Goal: Transaction & Acquisition: Register for event/course

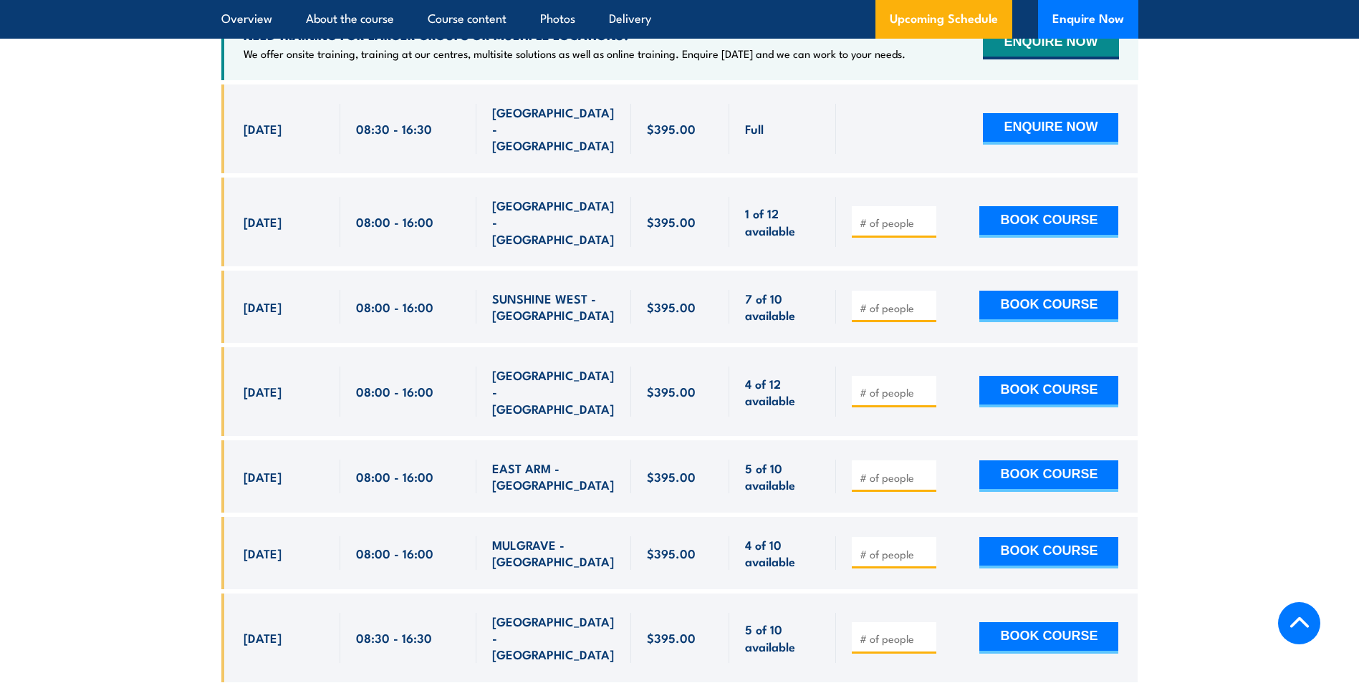
scroll to position [2793, 0]
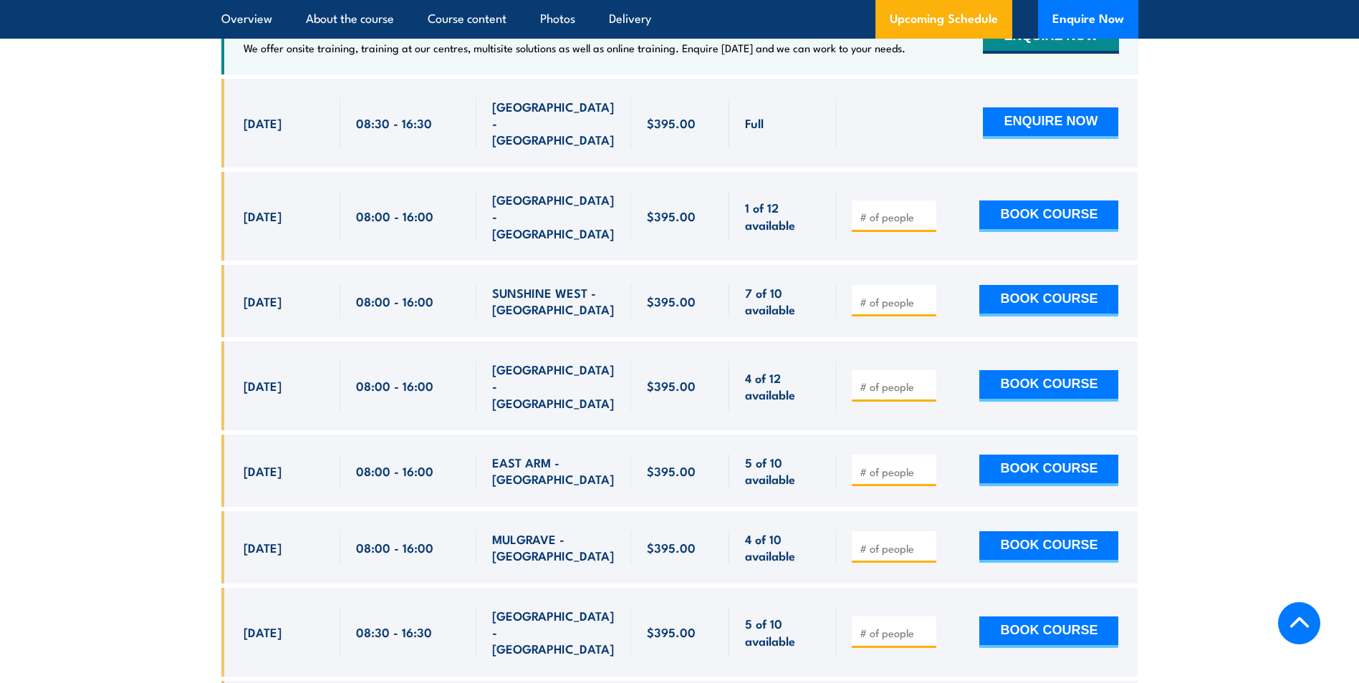
click at [884, 223] on input "number" at bounding box center [895, 217] width 72 height 14
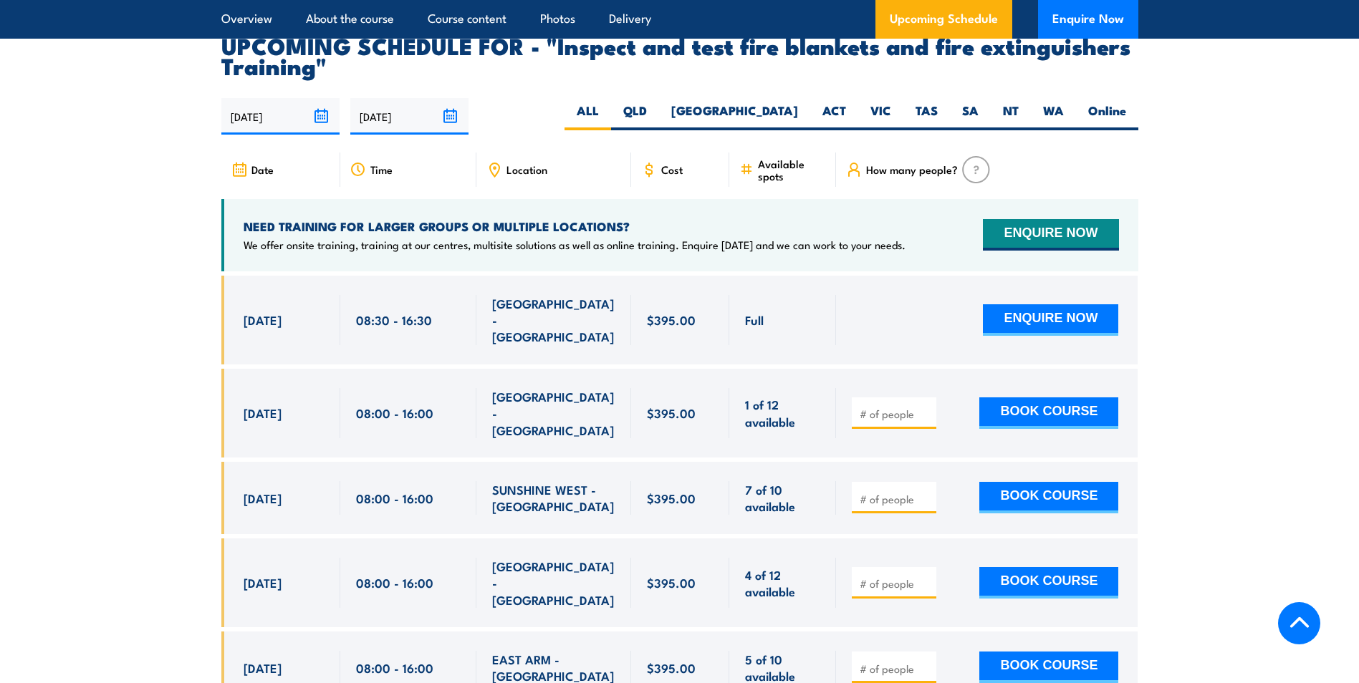
scroll to position [2578, 0]
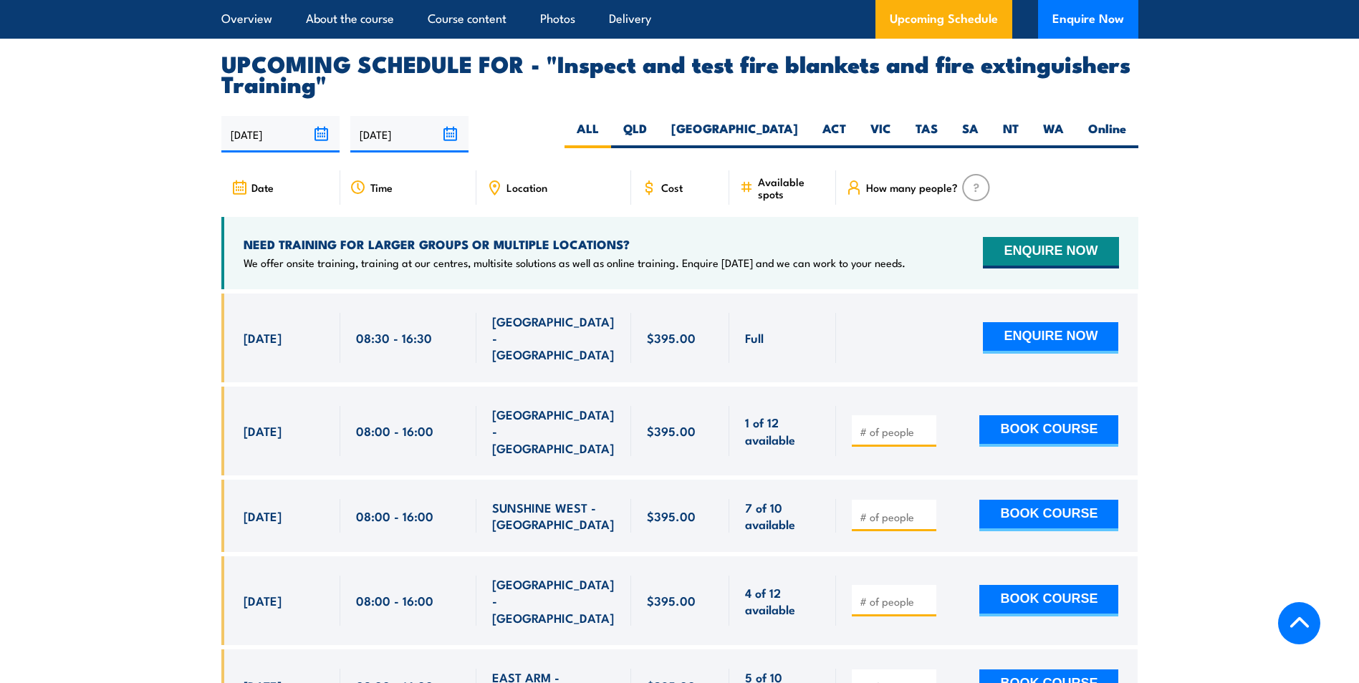
drag, startPoint x: 1040, startPoint y: 152, endPoint x: 786, endPoint y: 203, distance: 259.4
click at [1040, 148] on label "WA" at bounding box center [1053, 134] width 45 height 28
click at [1064, 130] on input "WA" at bounding box center [1068, 124] width 9 height 9
radio input "true"
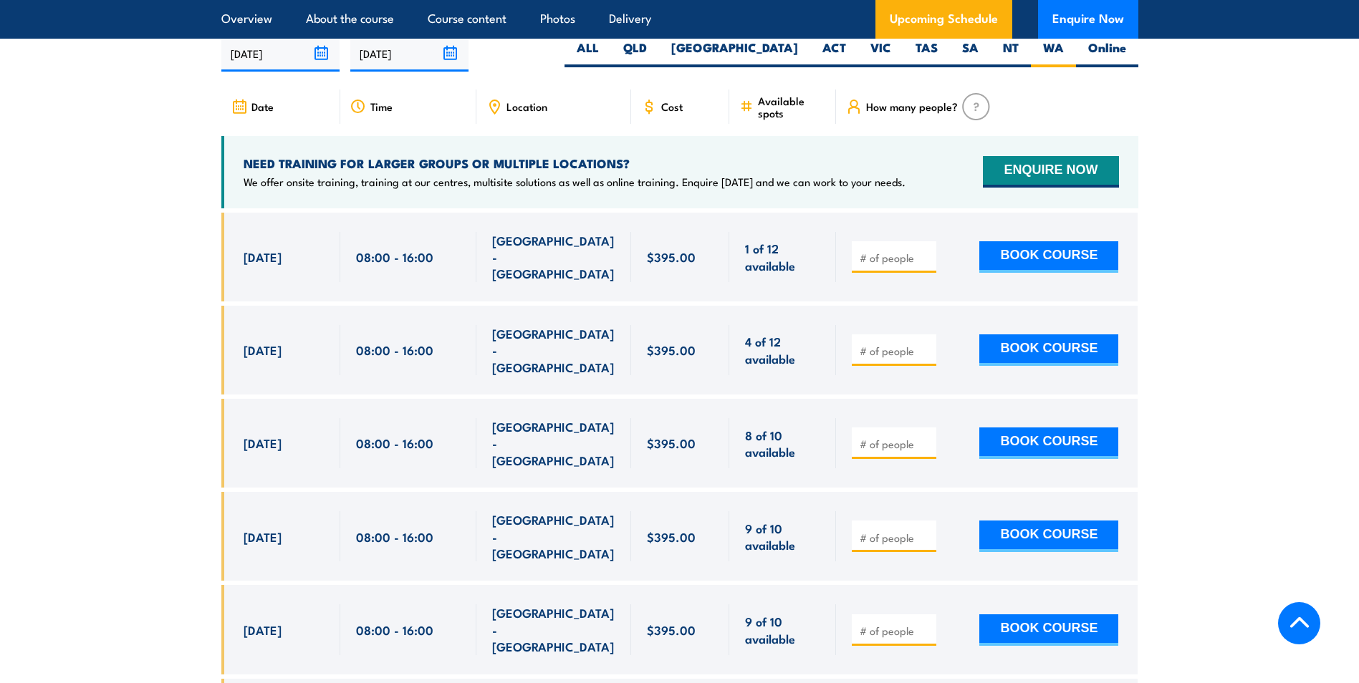
scroll to position [2660, 0]
click at [847, 274] on div at bounding box center [987, 256] width 302 height 89
click at [864, 264] on span at bounding box center [894, 256] width 74 height 16
click at [879, 264] on input "number" at bounding box center [895, 257] width 72 height 14
type input "1"
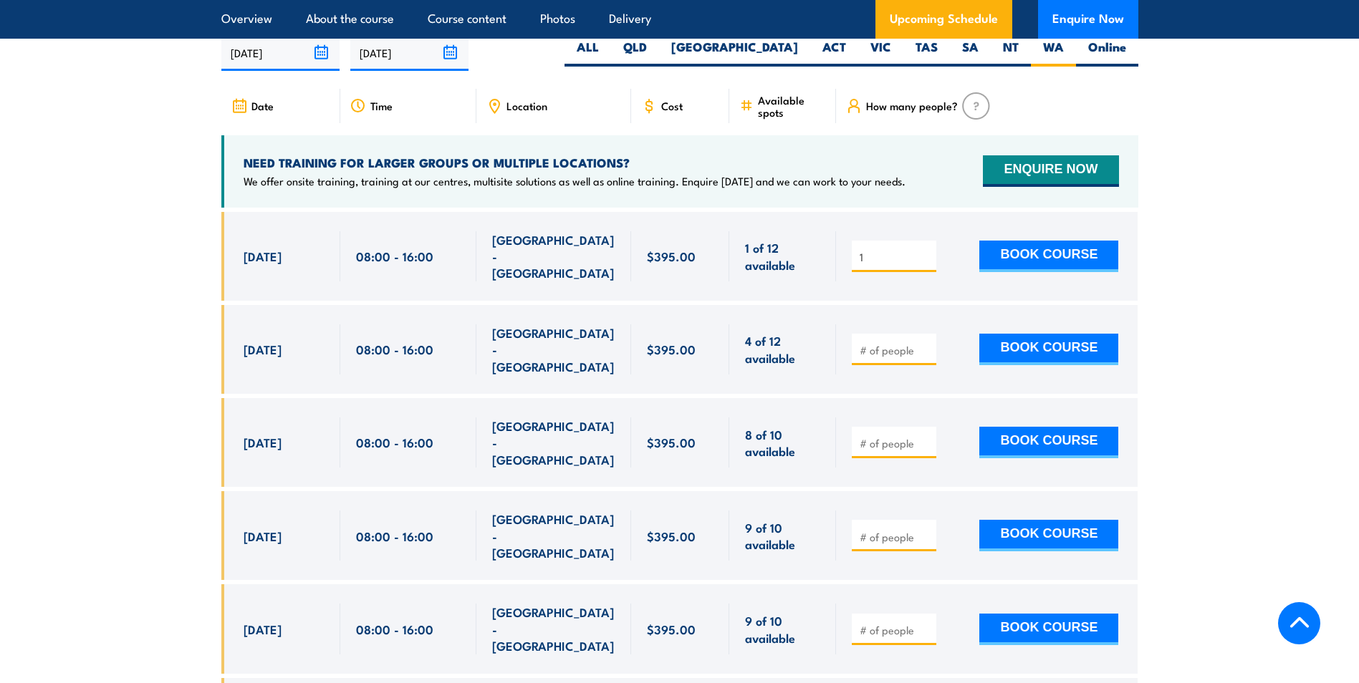
click at [926, 264] on input "1" at bounding box center [895, 257] width 72 height 14
click at [1073, 272] on button "BOOK COURSE" at bounding box center [1048, 257] width 139 height 32
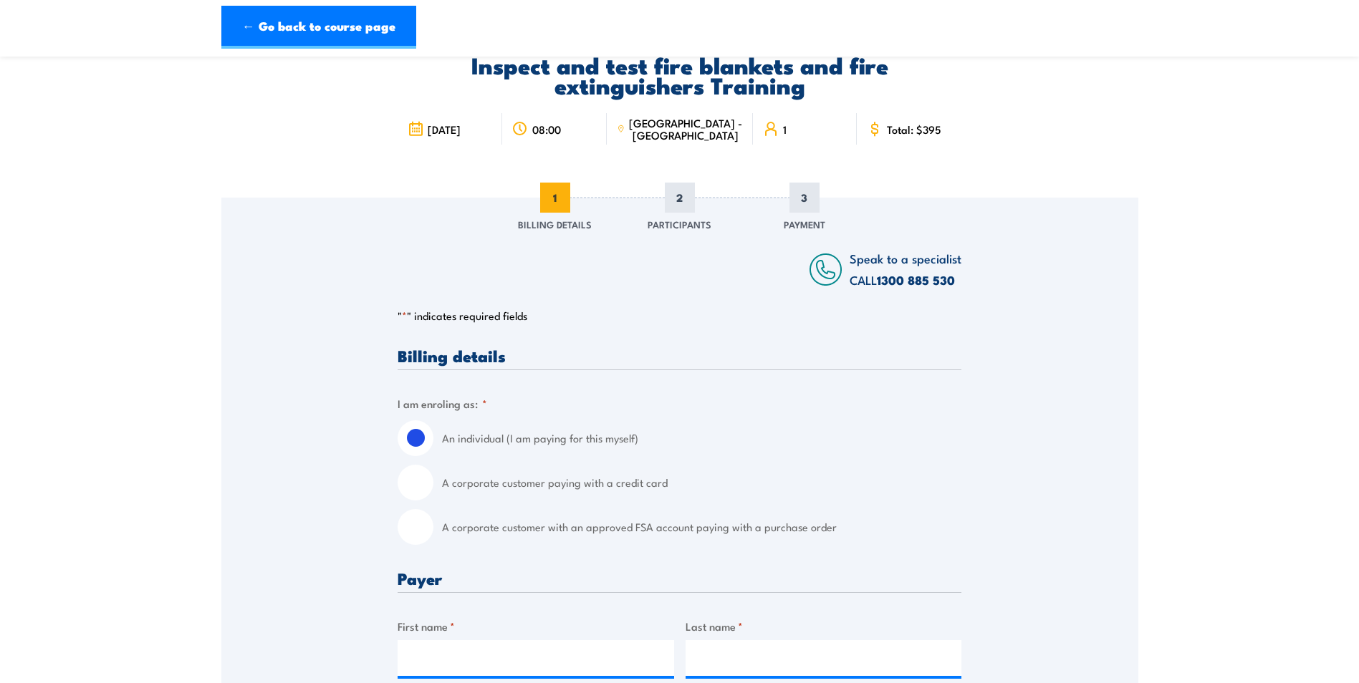
scroll to position [72, 0]
click at [402, 478] on input "A corporate customer paying with a credit card" at bounding box center [416, 482] width 36 height 36
radio input "true"
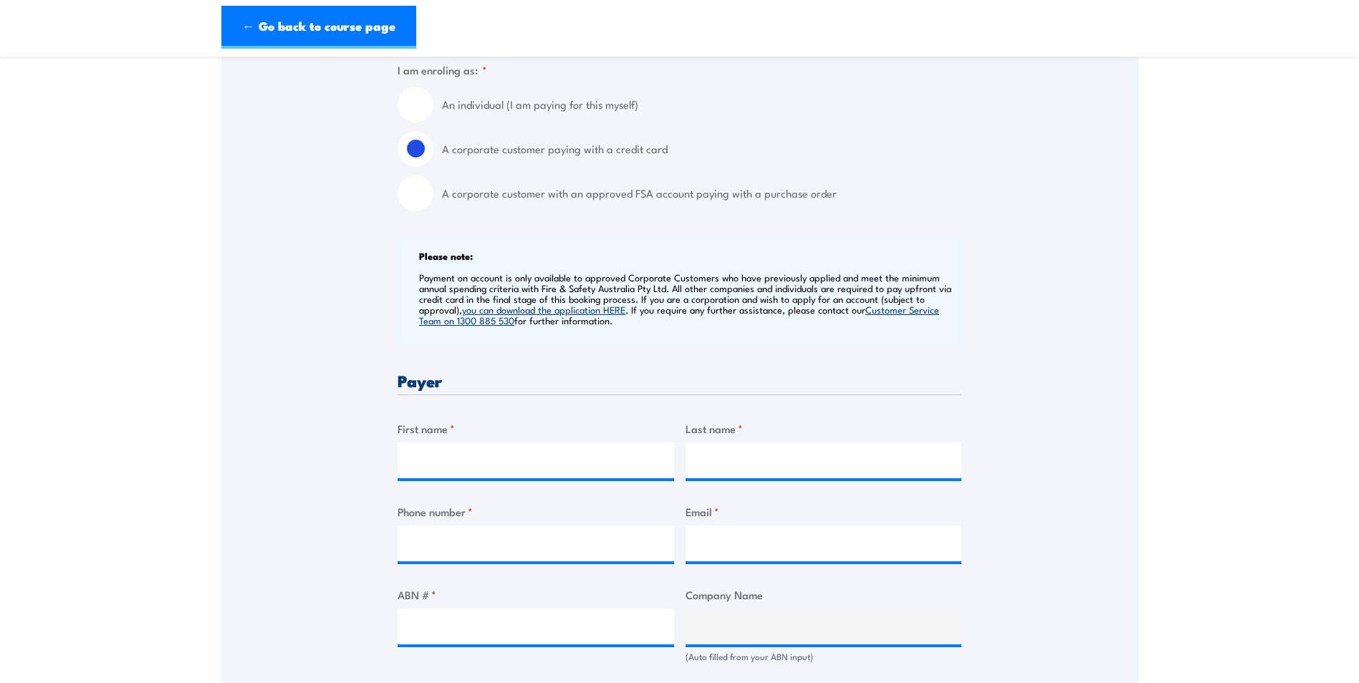
scroll to position [430, 0]
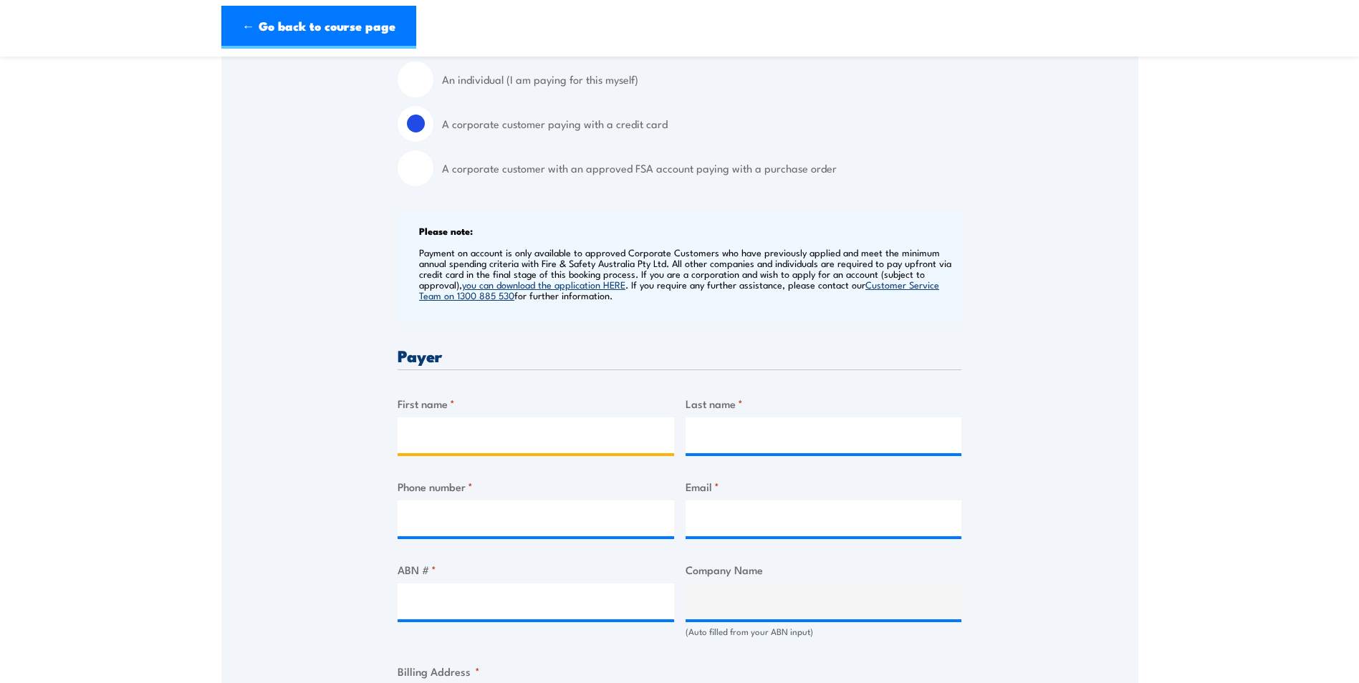
click at [443, 441] on input "First name *" at bounding box center [536, 436] width 276 height 36
click at [226, 339] on div "Speak to a specialist CALL 1300 885 530 CALL 1300 885 530 " * " indicates requi…" at bounding box center [679, 610] width 917 height 1543
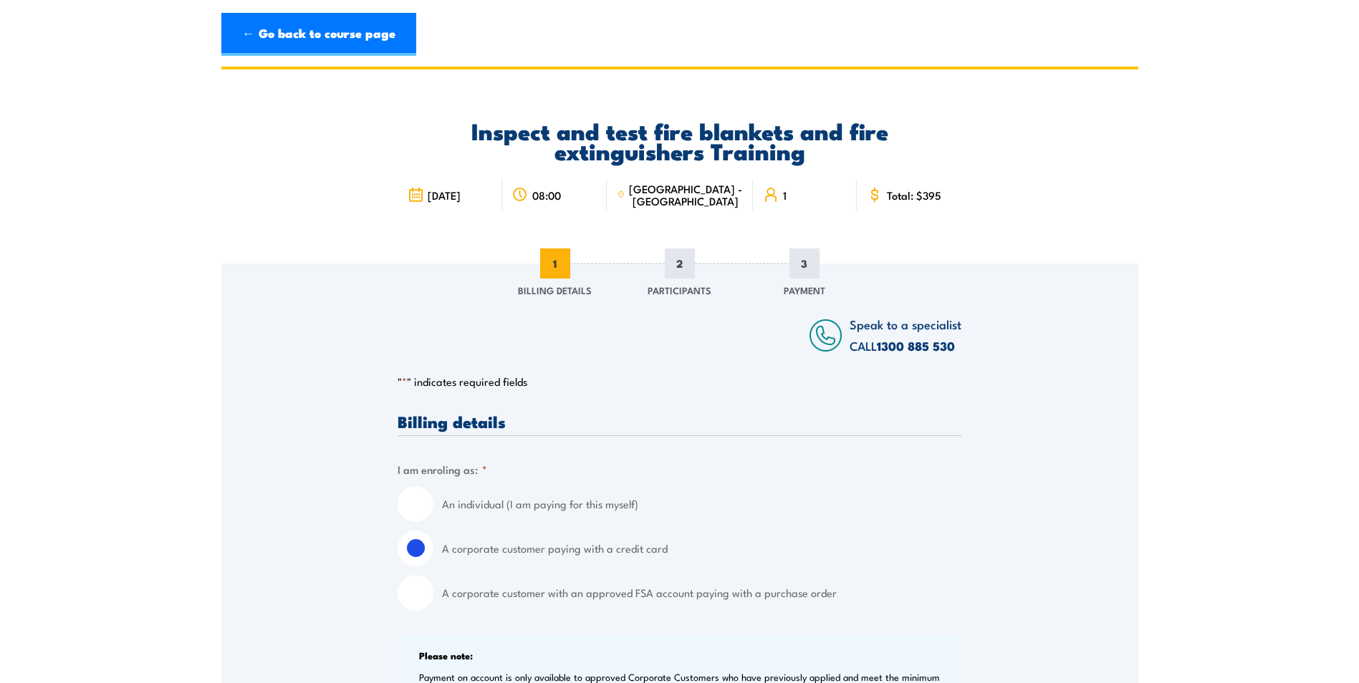
scroll to position [0, 0]
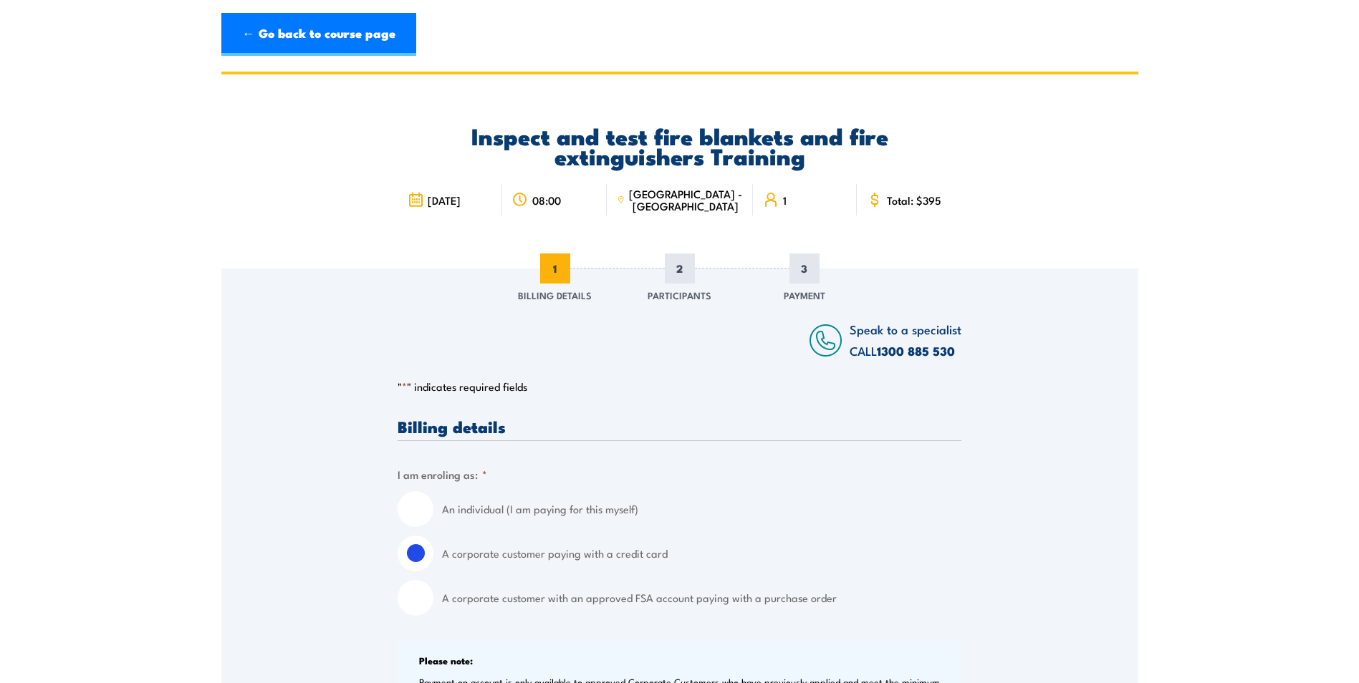
drag, startPoint x: 299, startPoint y: 41, endPoint x: 329, endPoint y: 135, distance: 99.2
click at [299, 41] on link "← Go back to course page" at bounding box center [318, 34] width 195 height 43
click at [280, 25] on link "← Go back to course page" at bounding box center [318, 34] width 195 height 43
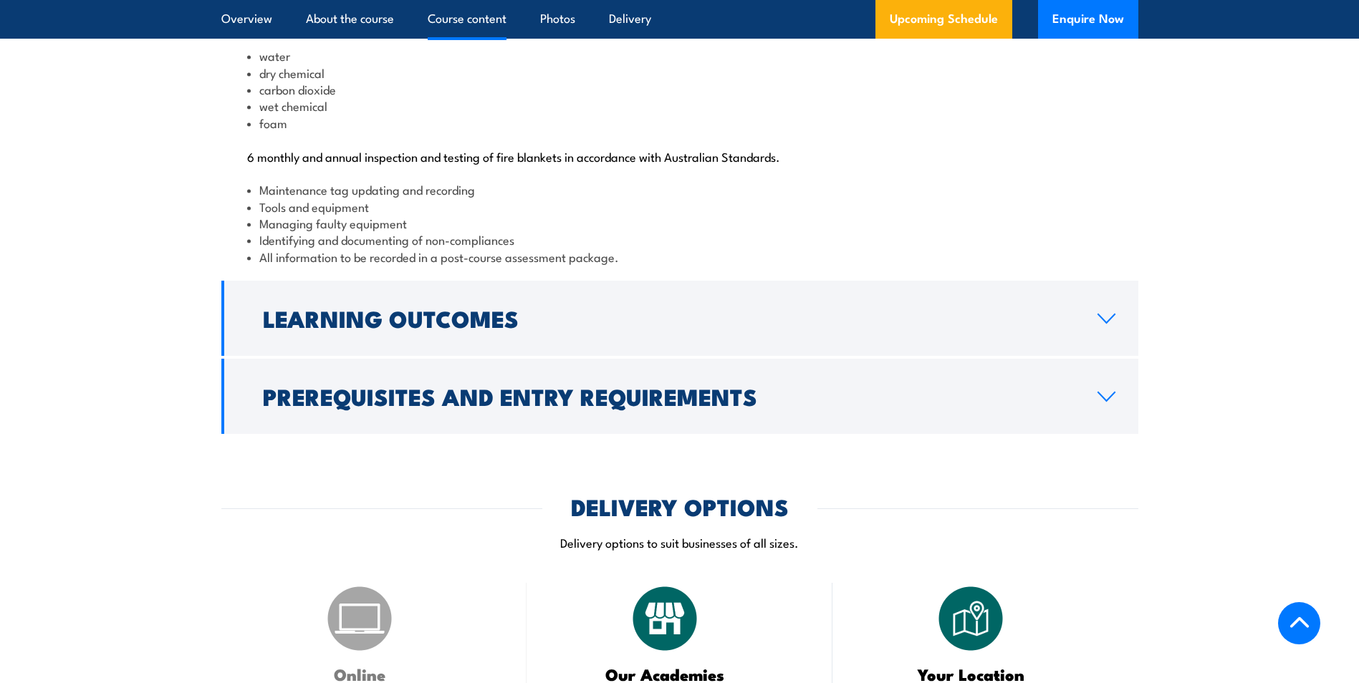
scroll to position [1586, 0]
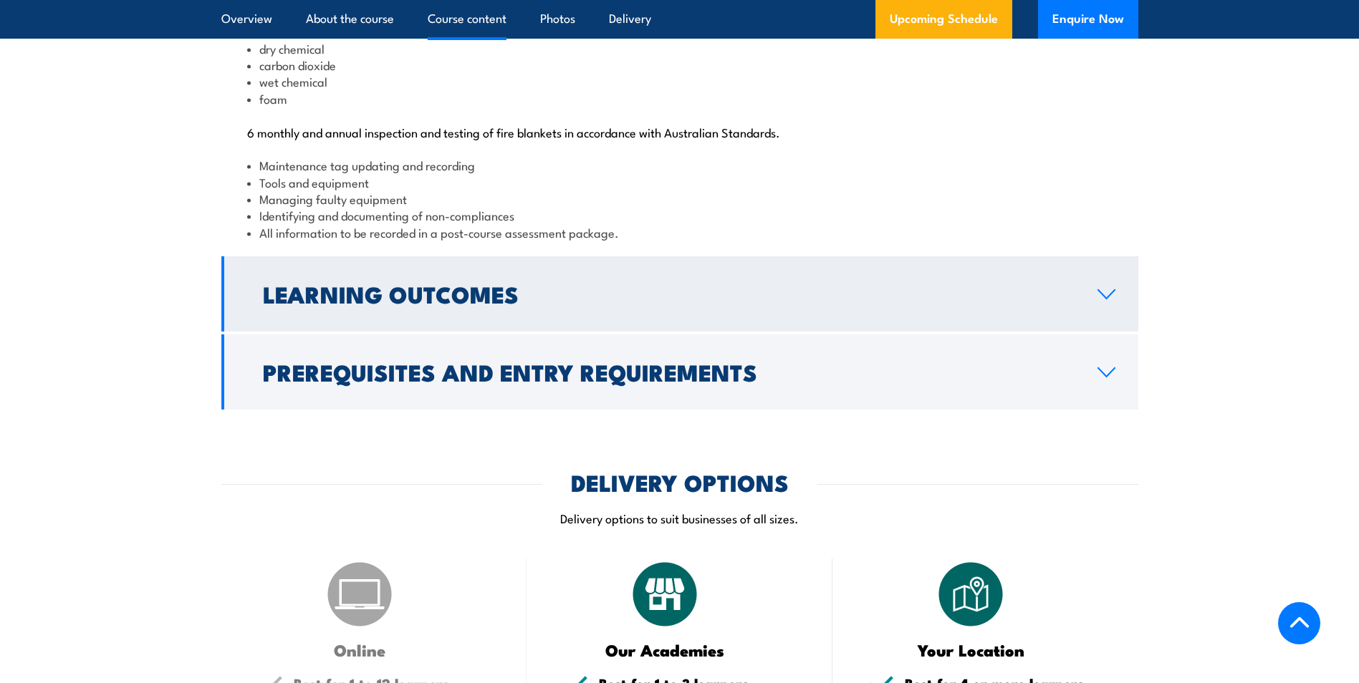
click at [899, 304] on h2 "Learning Outcomes" at bounding box center [668, 294] width 811 height 20
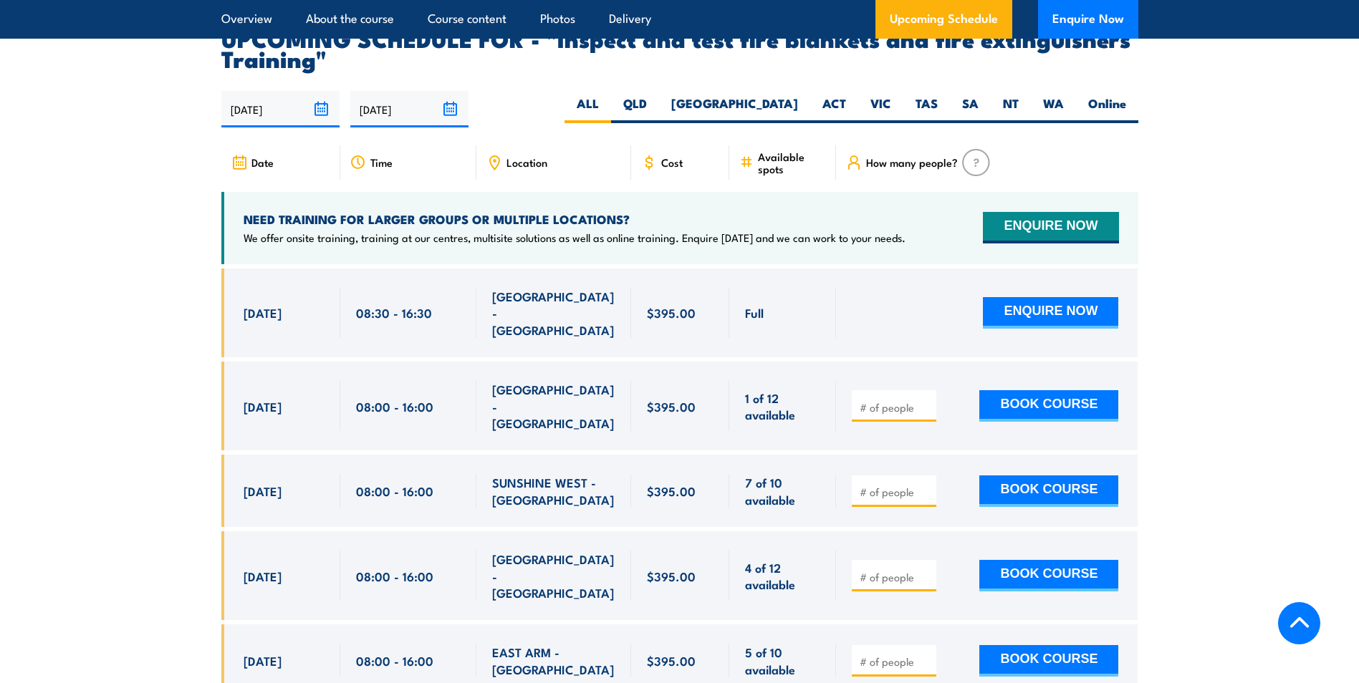
scroll to position [2445, 0]
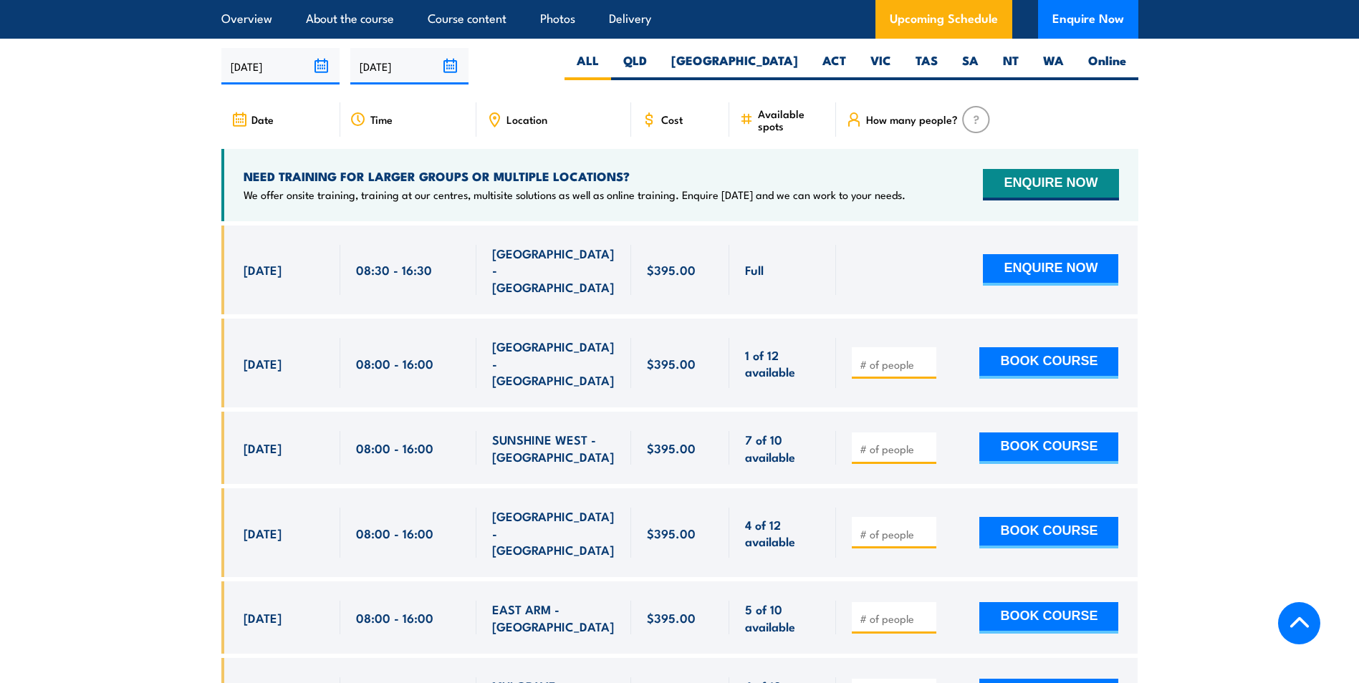
click at [892, 369] on input "number" at bounding box center [895, 364] width 72 height 14
type input "1"
click at [927, 361] on input "1" at bounding box center [895, 364] width 72 height 14
click at [1054, 362] on button "BOOK COURSE" at bounding box center [1048, 363] width 139 height 32
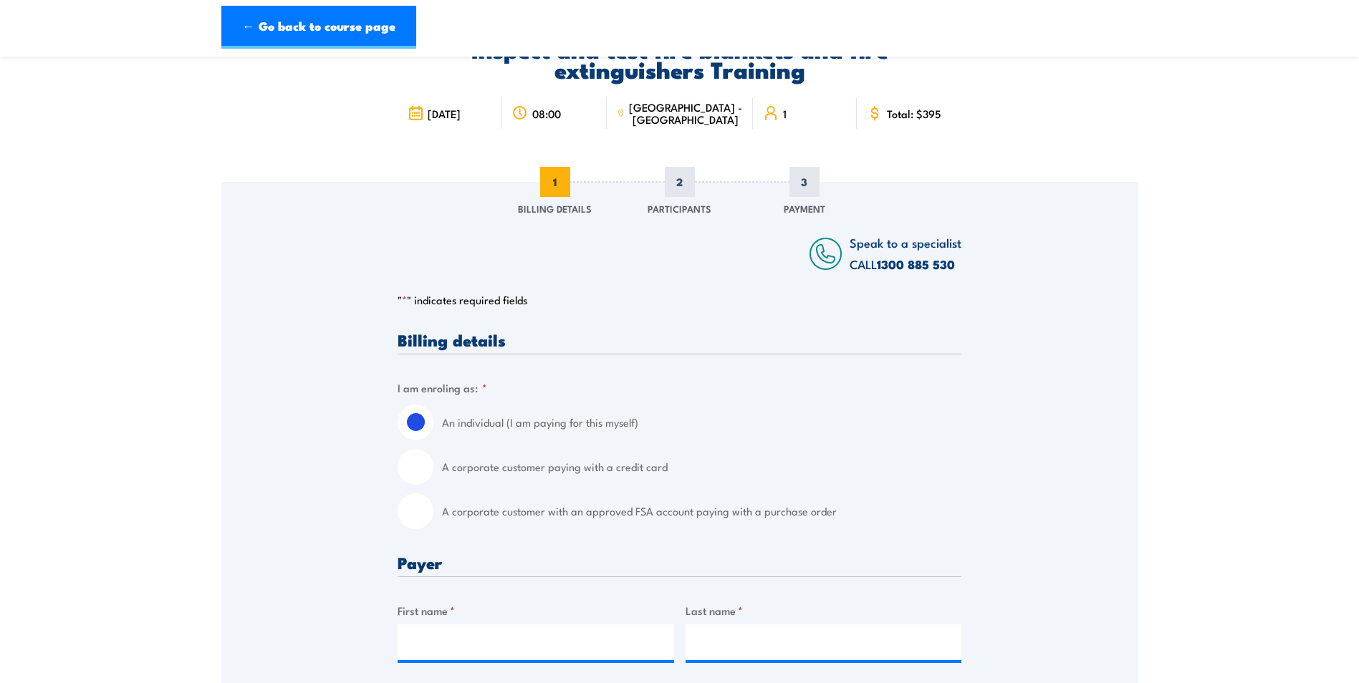
scroll to position [286, 0]
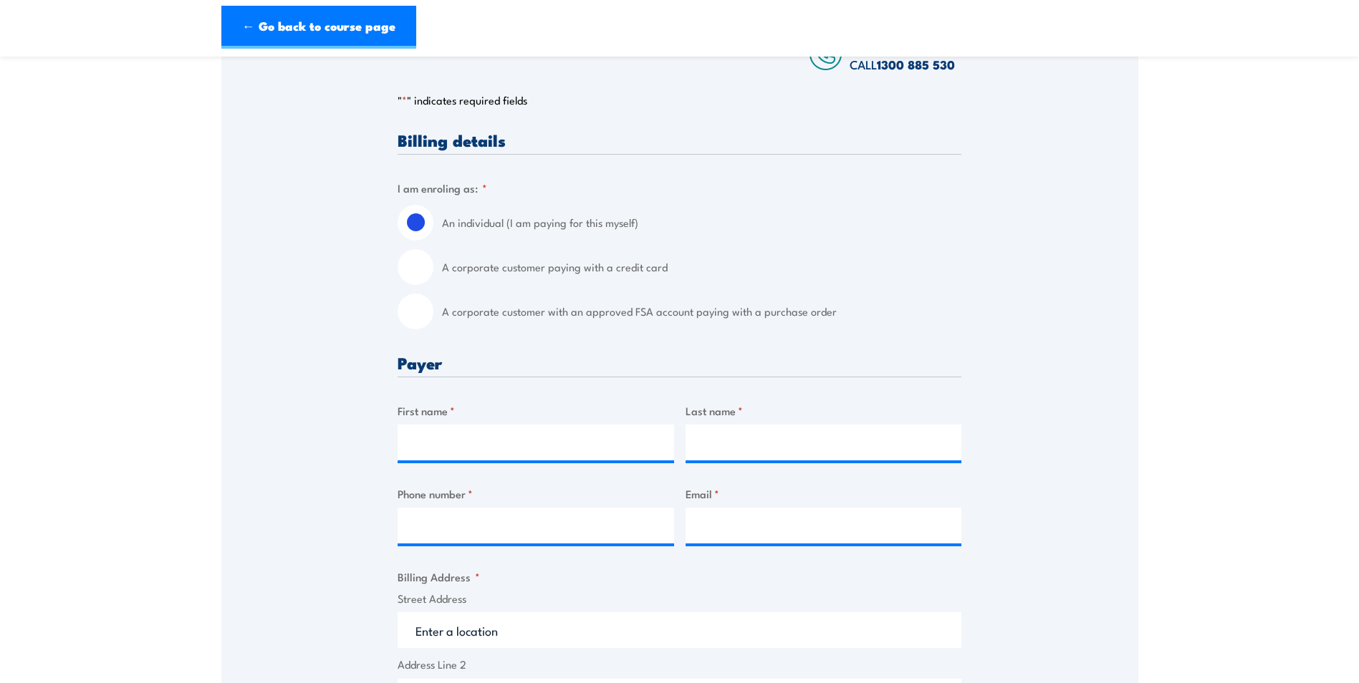
click at [425, 274] on input "A corporate customer paying with a credit card" at bounding box center [416, 267] width 36 height 36
radio input "true"
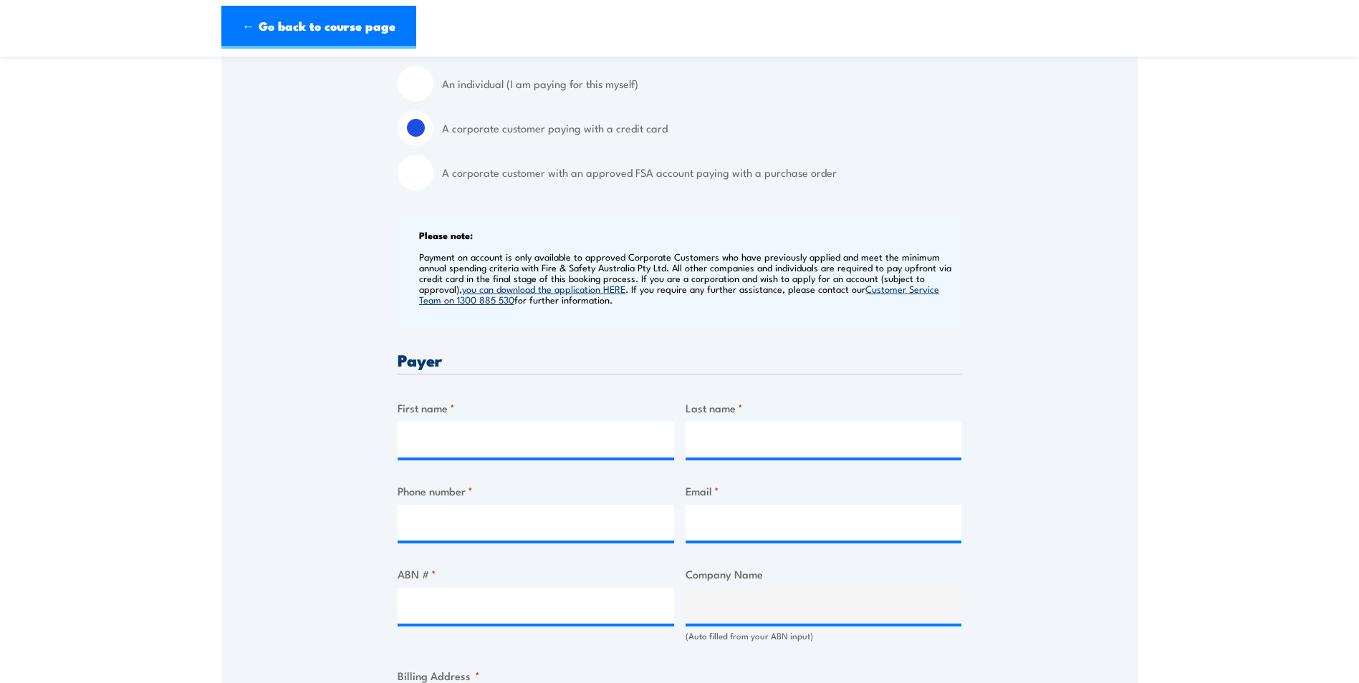
scroll to position [430, 0]
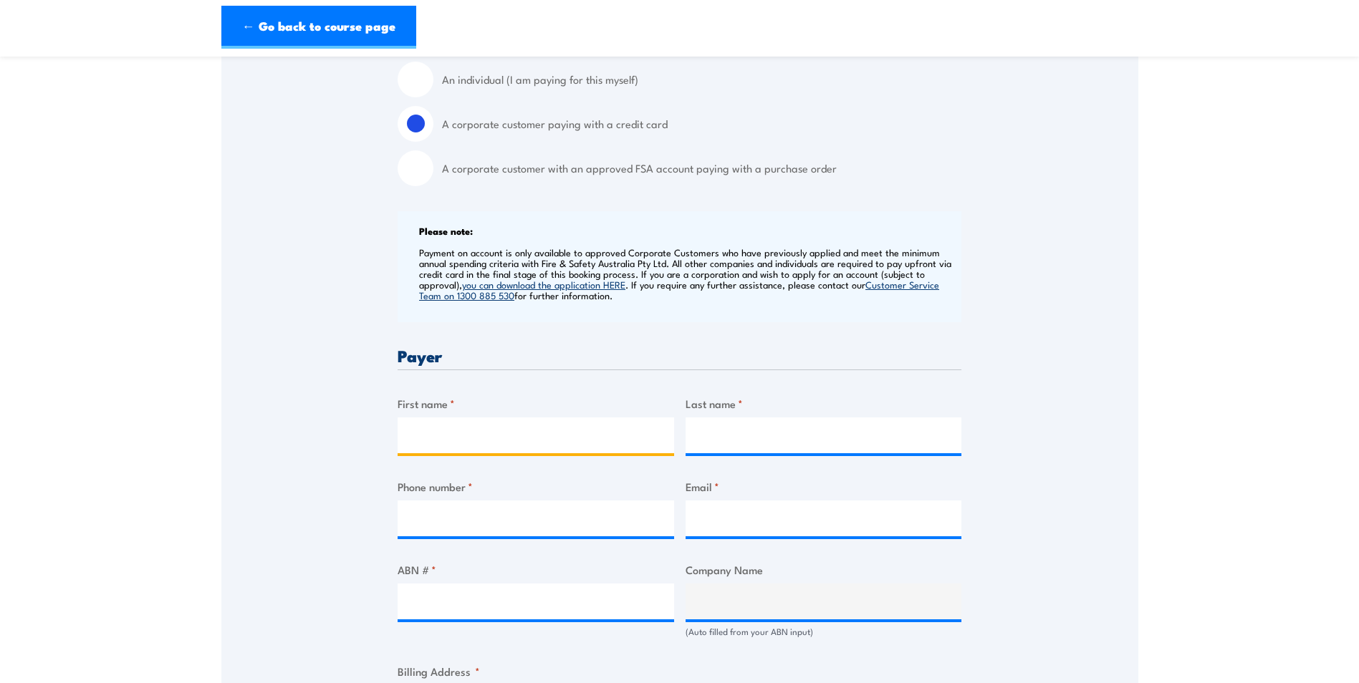
click at [516, 430] on input "First name *" at bounding box center [536, 436] width 276 height 36
type input "Emma"
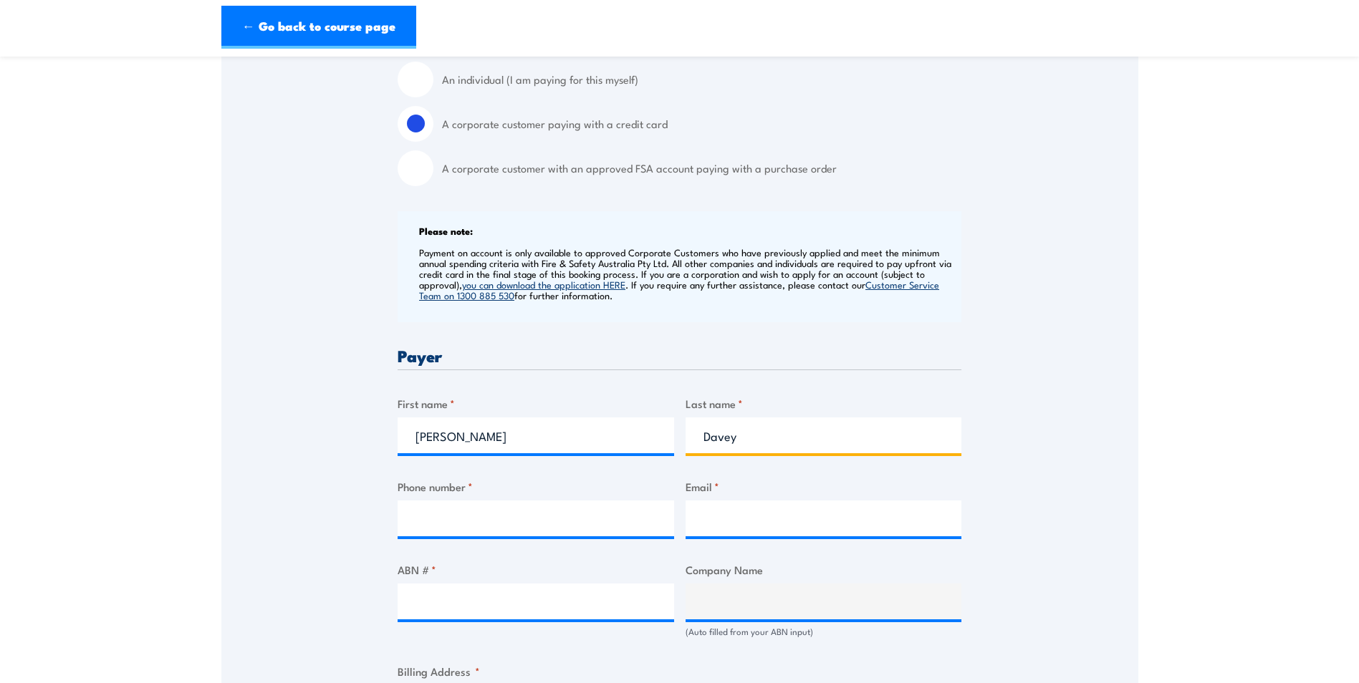
type input "Davey"
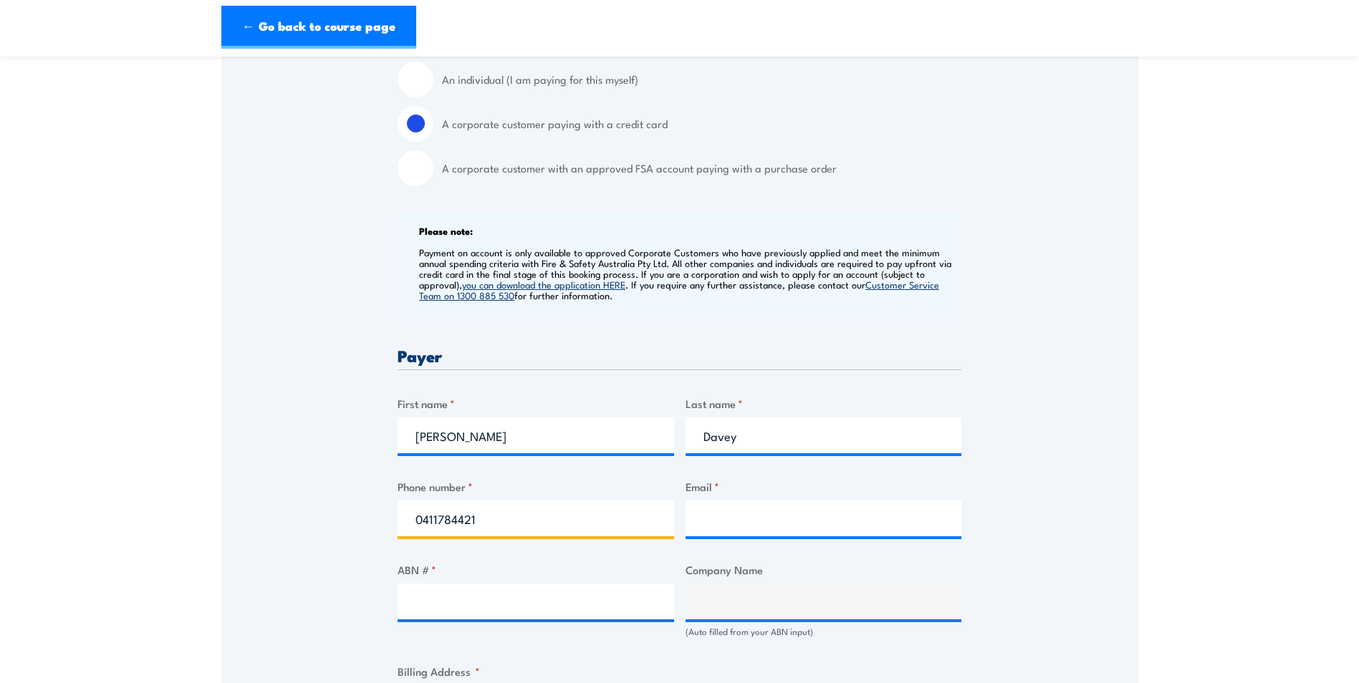
type input "0411784421"
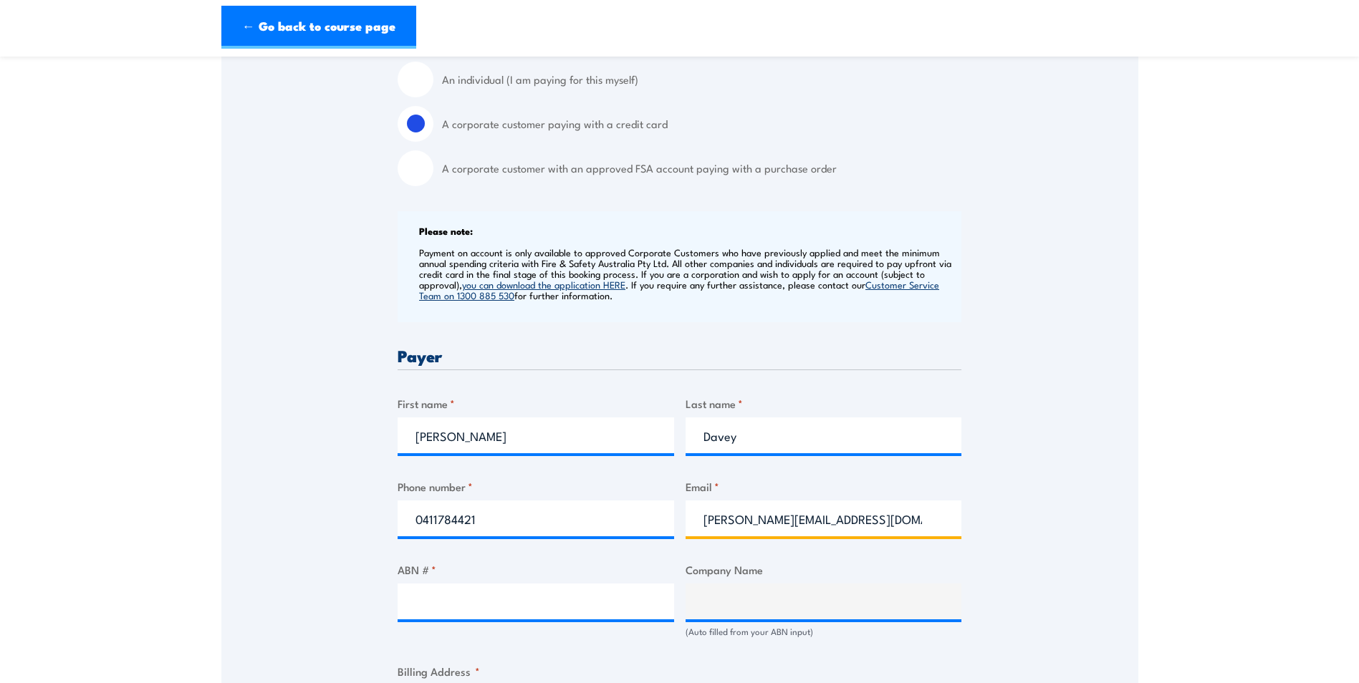
type input "georgina.hardless@nqpetro.com.au"
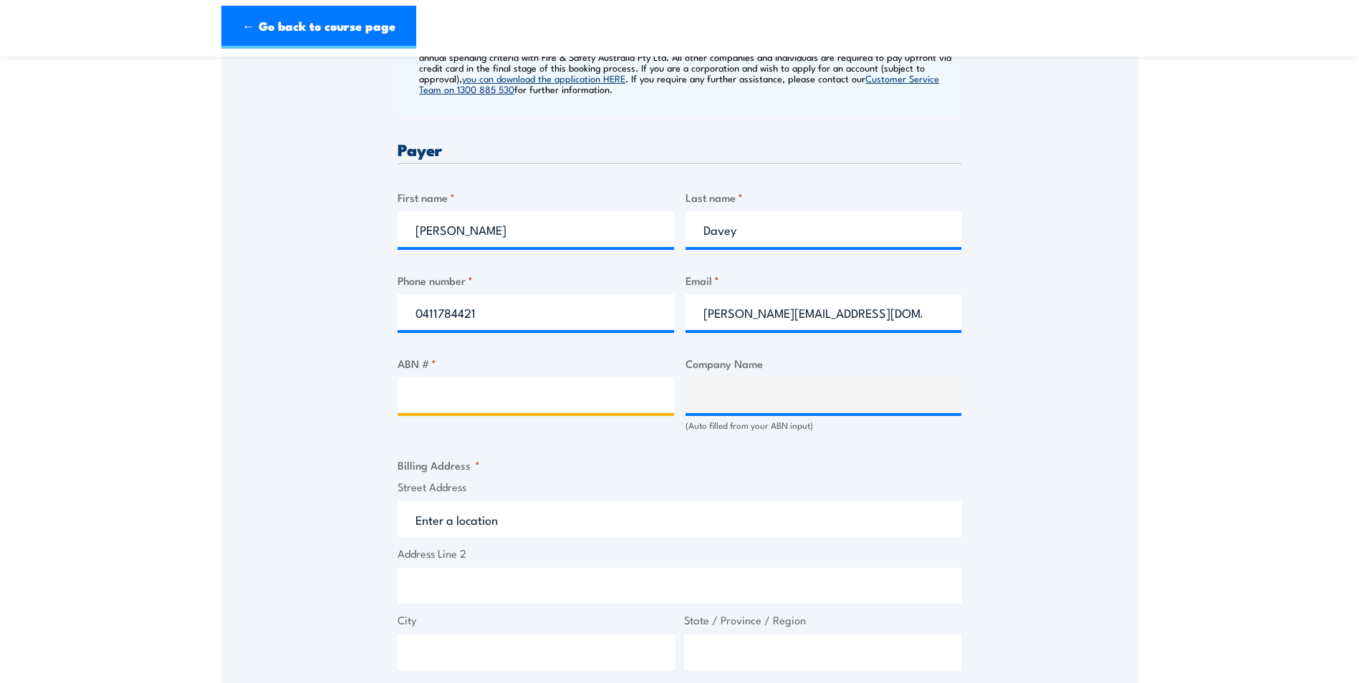
scroll to position [716, 0]
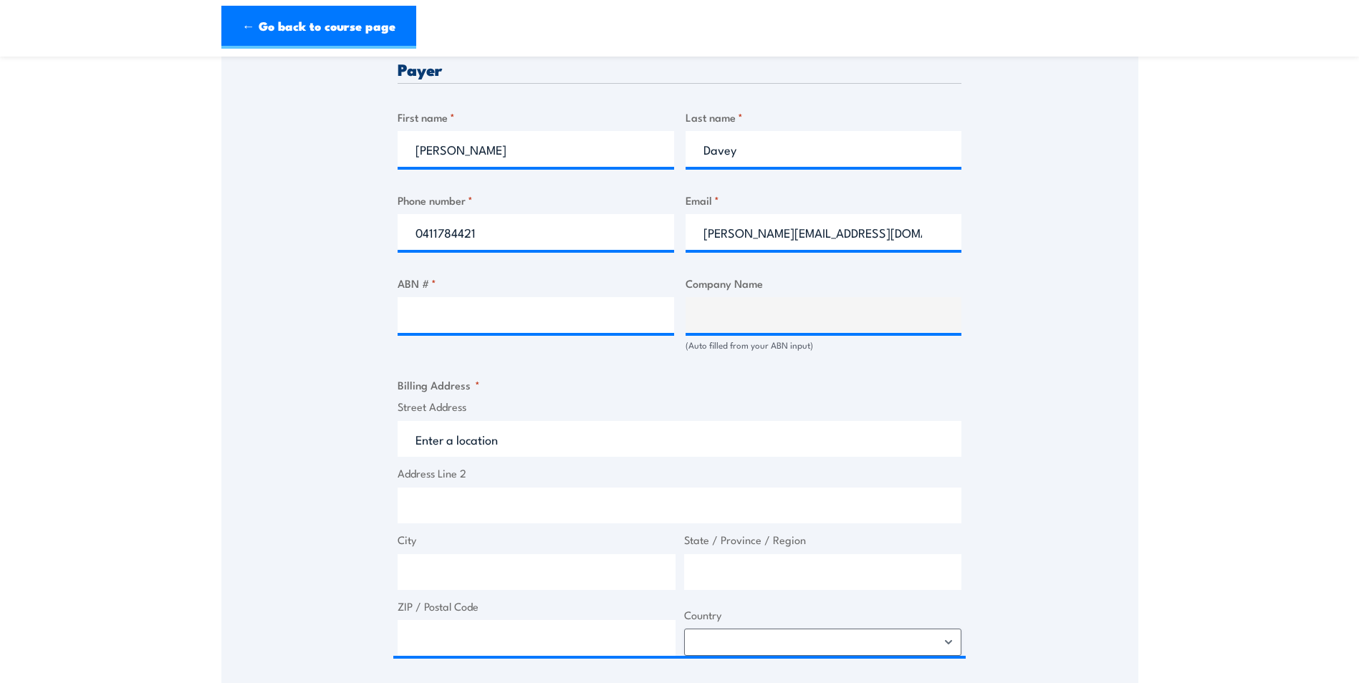
click at [741, 339] on div "(Auto filled from your ABN input)" at bounding box center [823, 346] width 276 height 14
click at [478, 298] on input "ABN # *" at bounding box center [536, 315] width 276 height 36
click at [440, 327] on input "ABN # *" at bounding box center [536, 315] width 276 height 36
type input "77167515844"
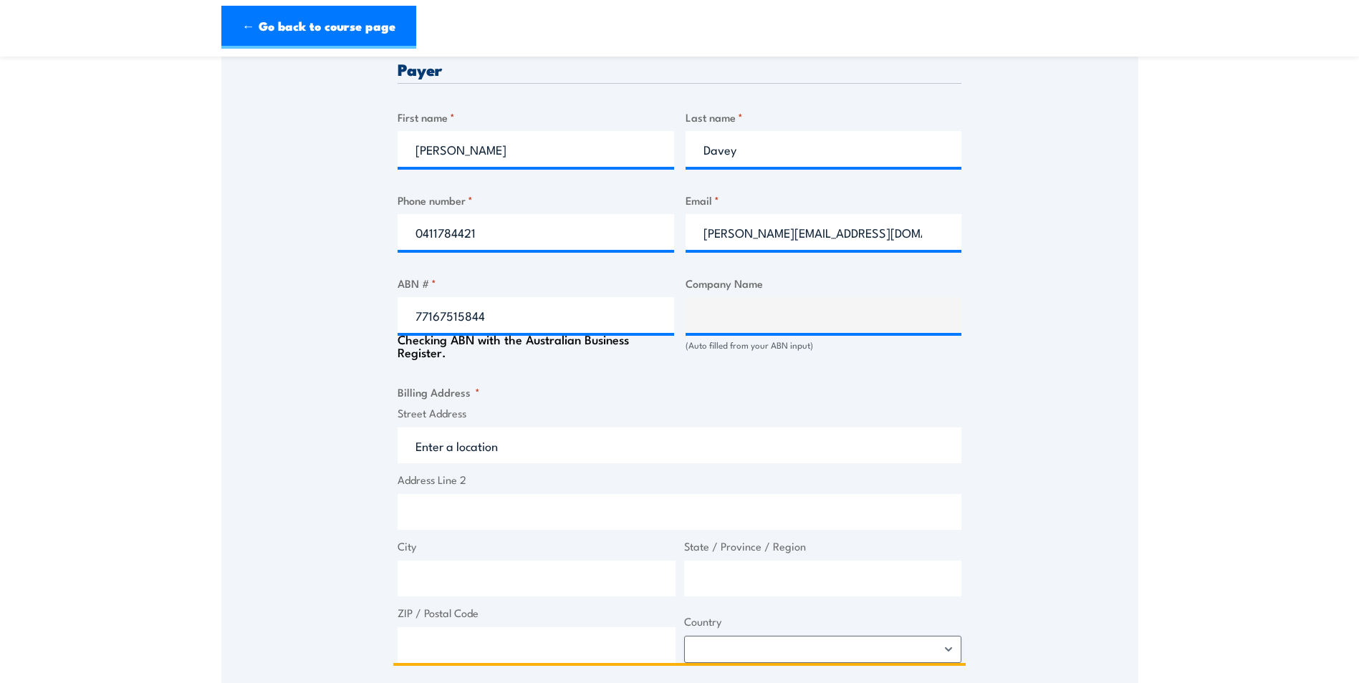
type input "NQPETRO PTY LTD"
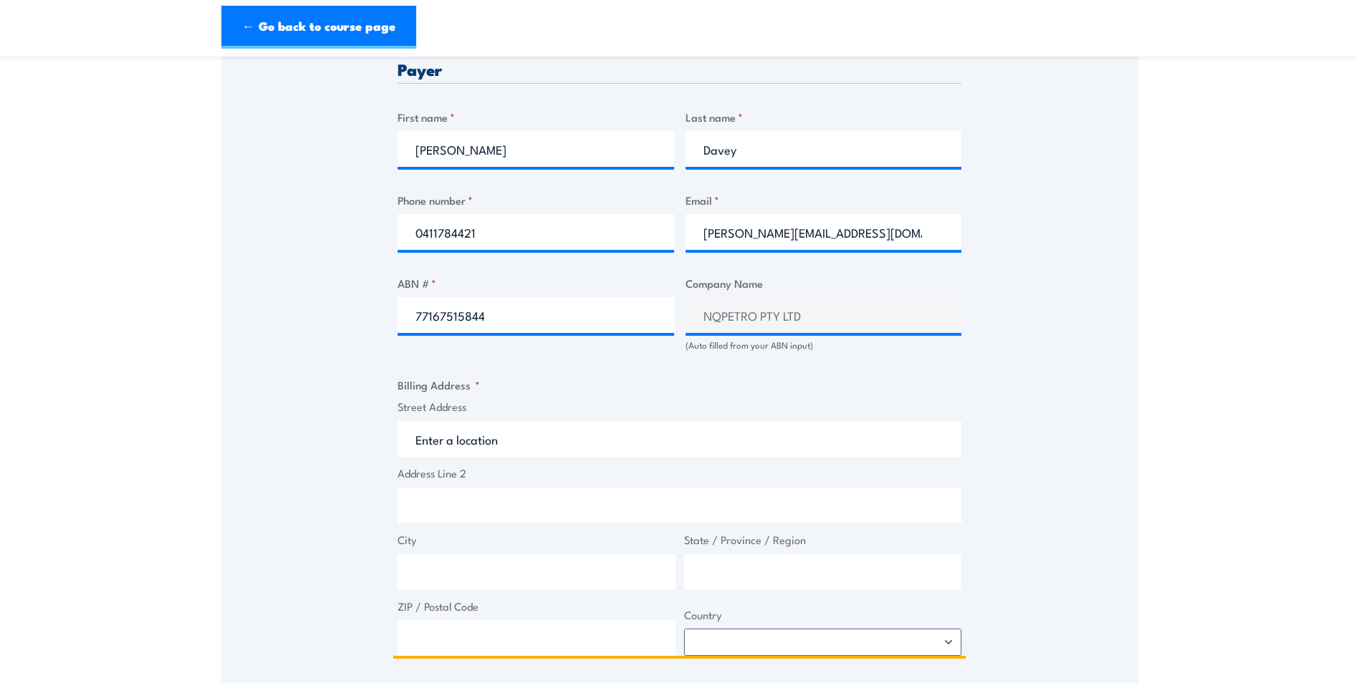
click at [511, 442] on input "Street Address" at bounding box center [680, 439] width 564 height 36
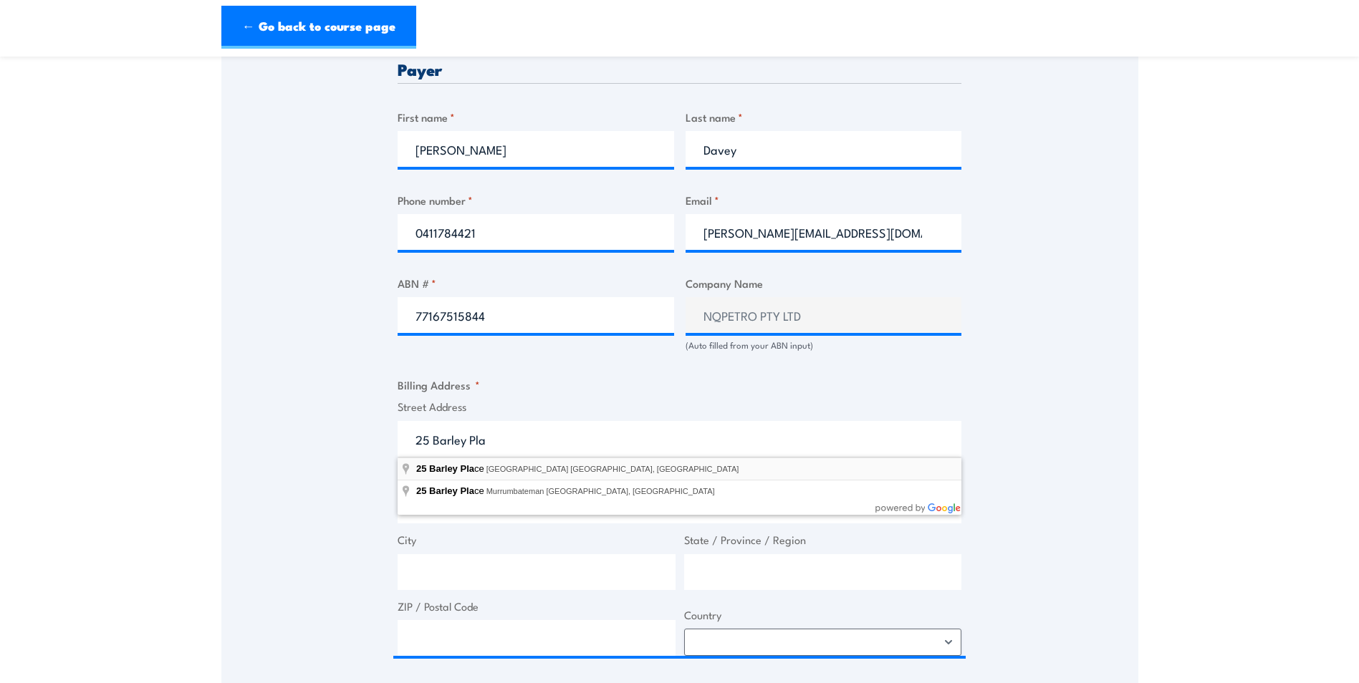
type input "25 Barley Place, Canning Vale WA, Australia"
type input "25 Barley Pl"
type input "Canning Vale"
type input "Western Australia"
type input "6155"
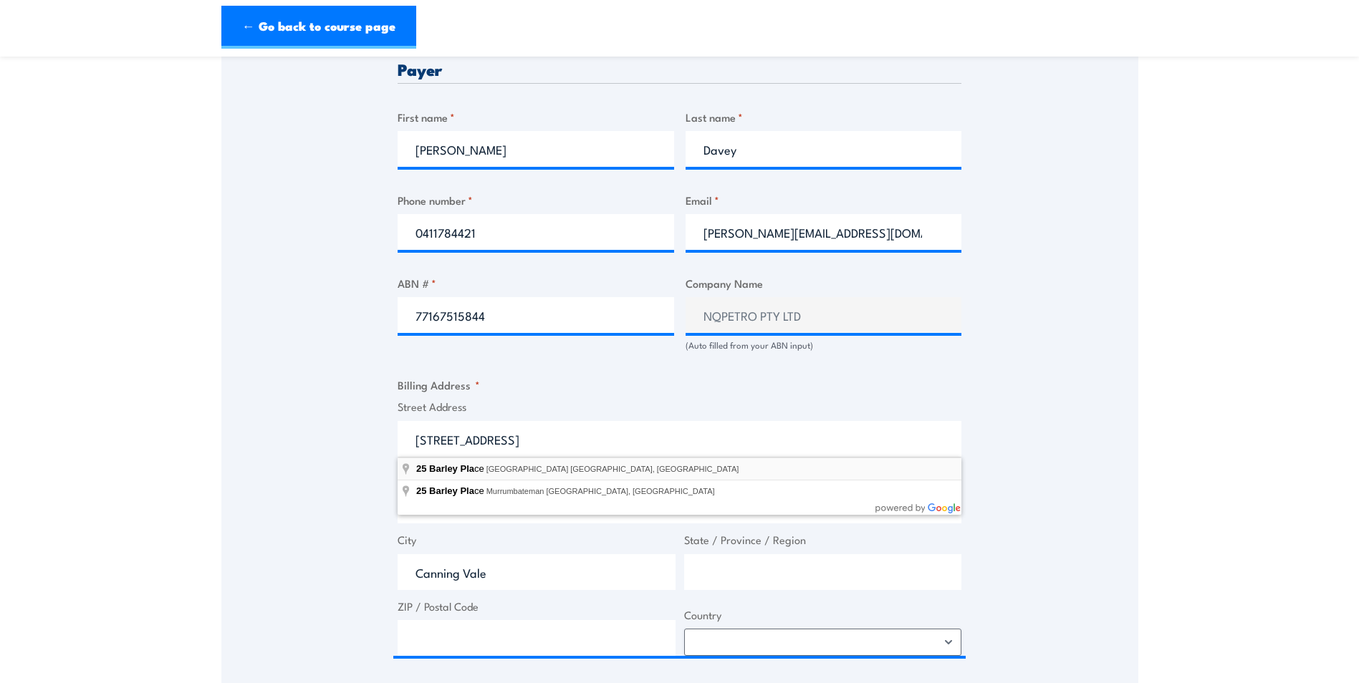
select select "Australia"
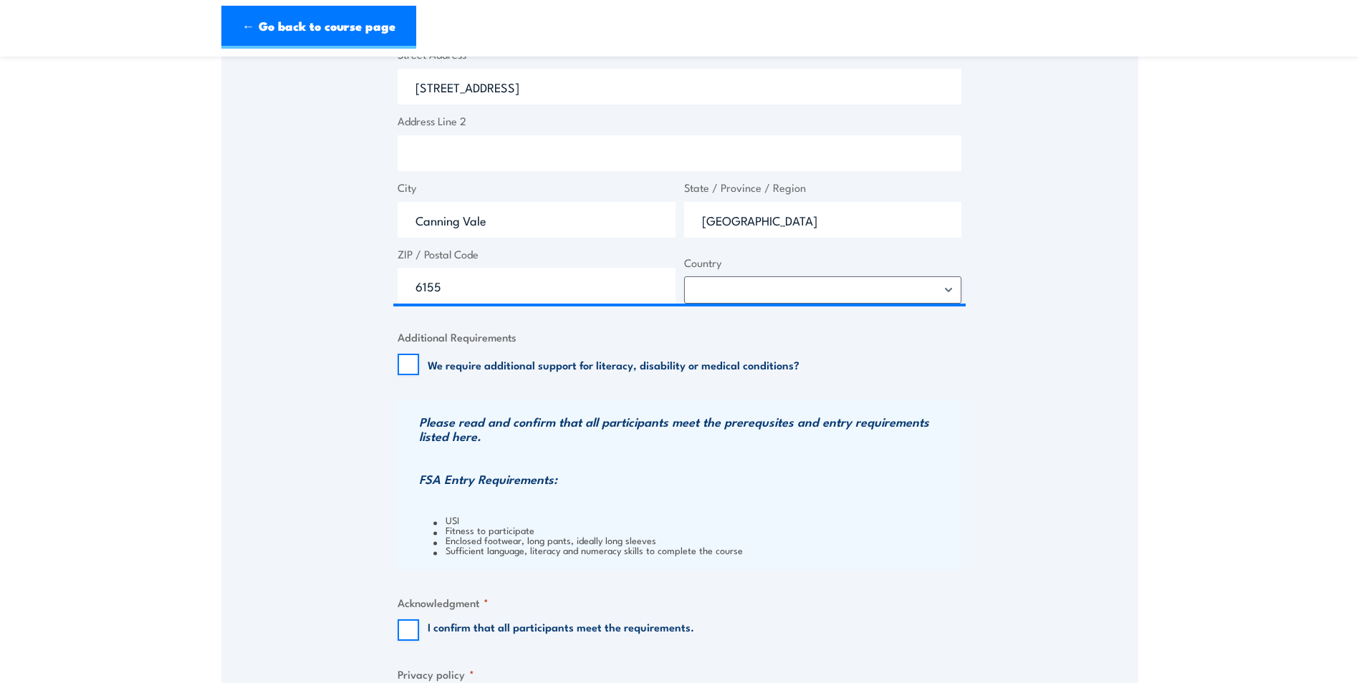
scroll to position [1074, 0]
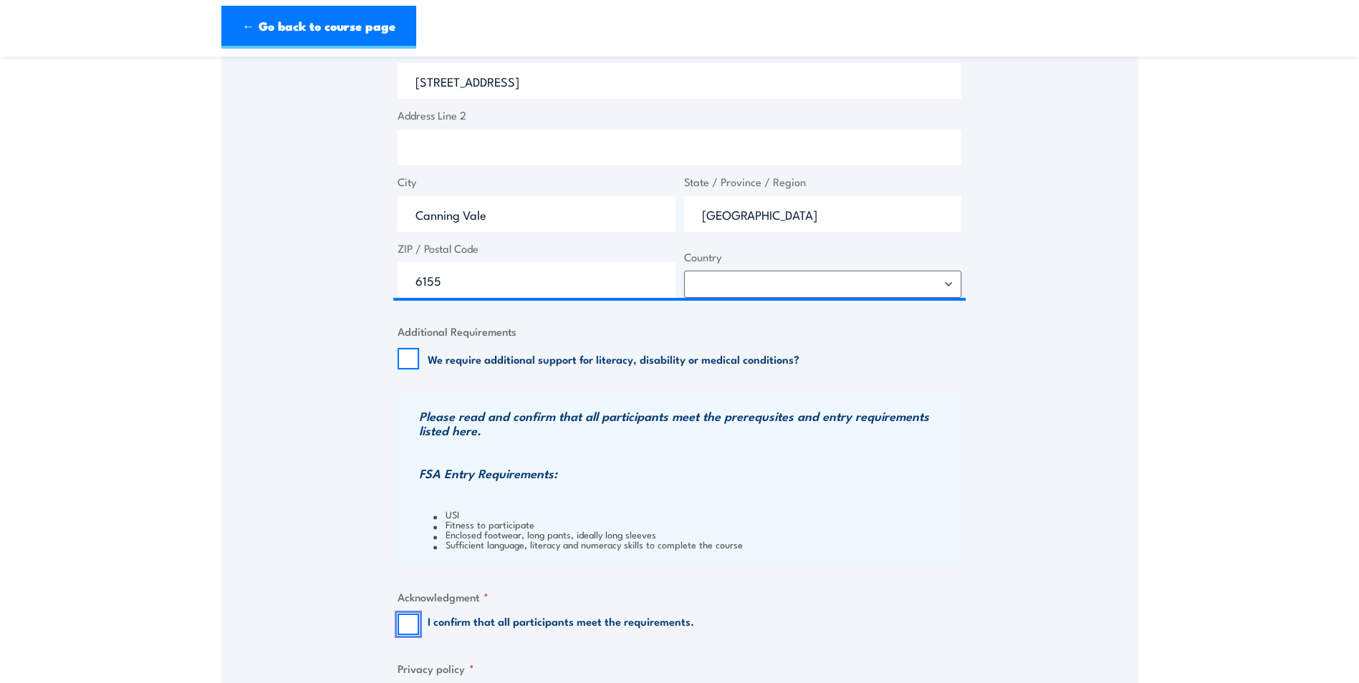
click at [405, 622] on input "I confirm that all participants meet the requirements." at bounding box center [408, 624] width 21 height 21
checkbox input "true"
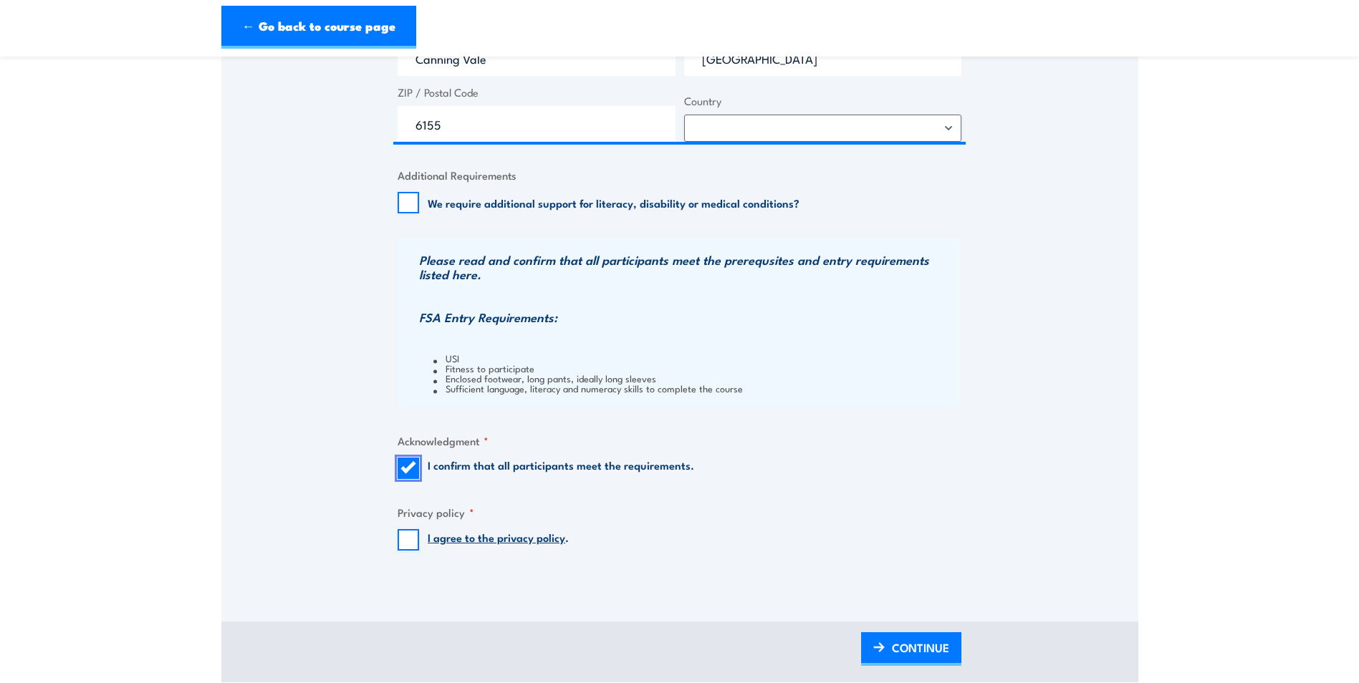
scroll to position [1289, 0]
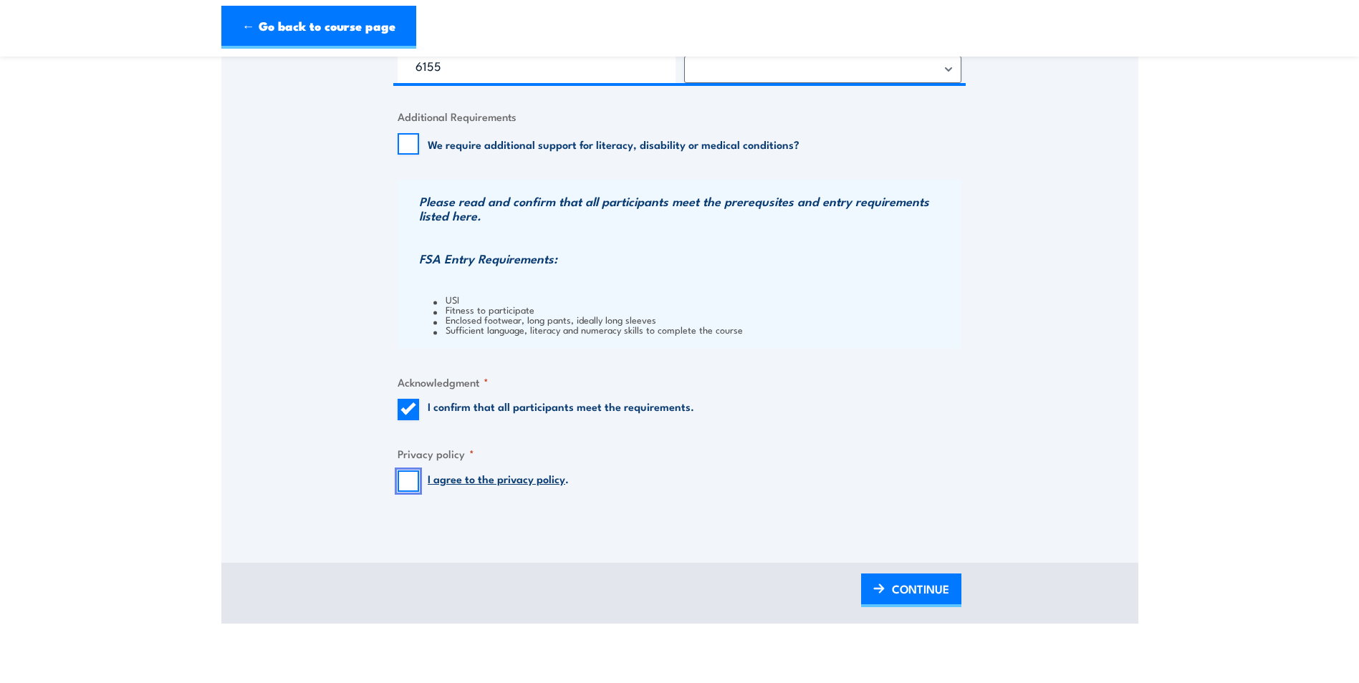
click at [410, 482] on input "I agree to the privacy policy ." at bounding box center [408, 481] width 21 height 21
checkbox input "true"
click at [902, 589] on span "CONTINUE" at bounding box center [920, 589] width 57 height 38
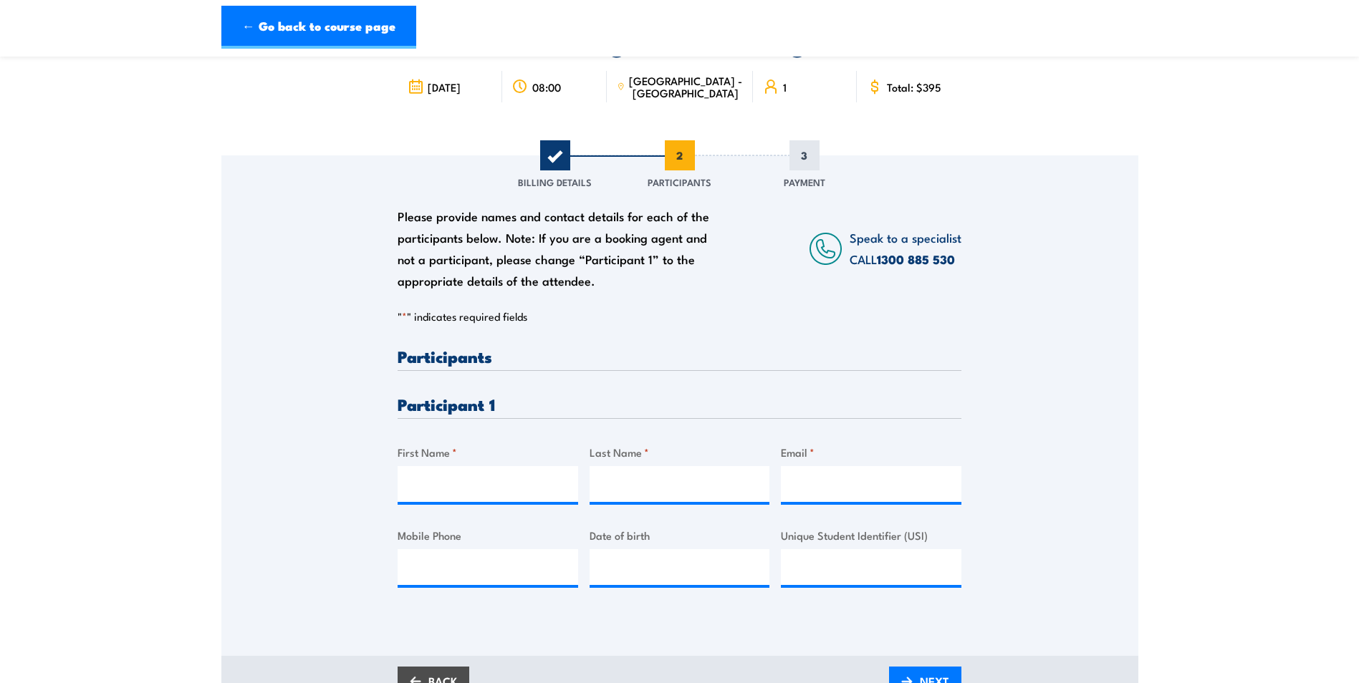
scroll to position [143, 0]
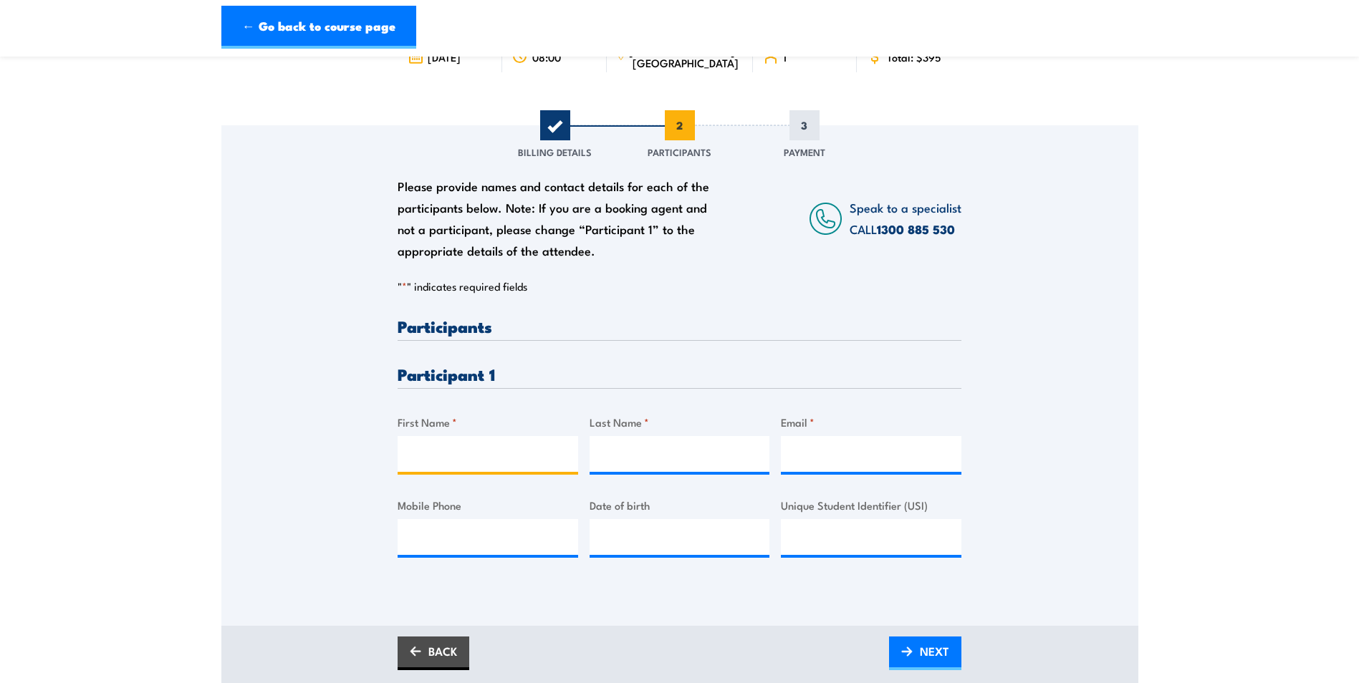
click at [452, 448] on input "First Name *" at bounding box center [488, 454] width 180 height 36
type input "Brandon"
type input "Hinton"
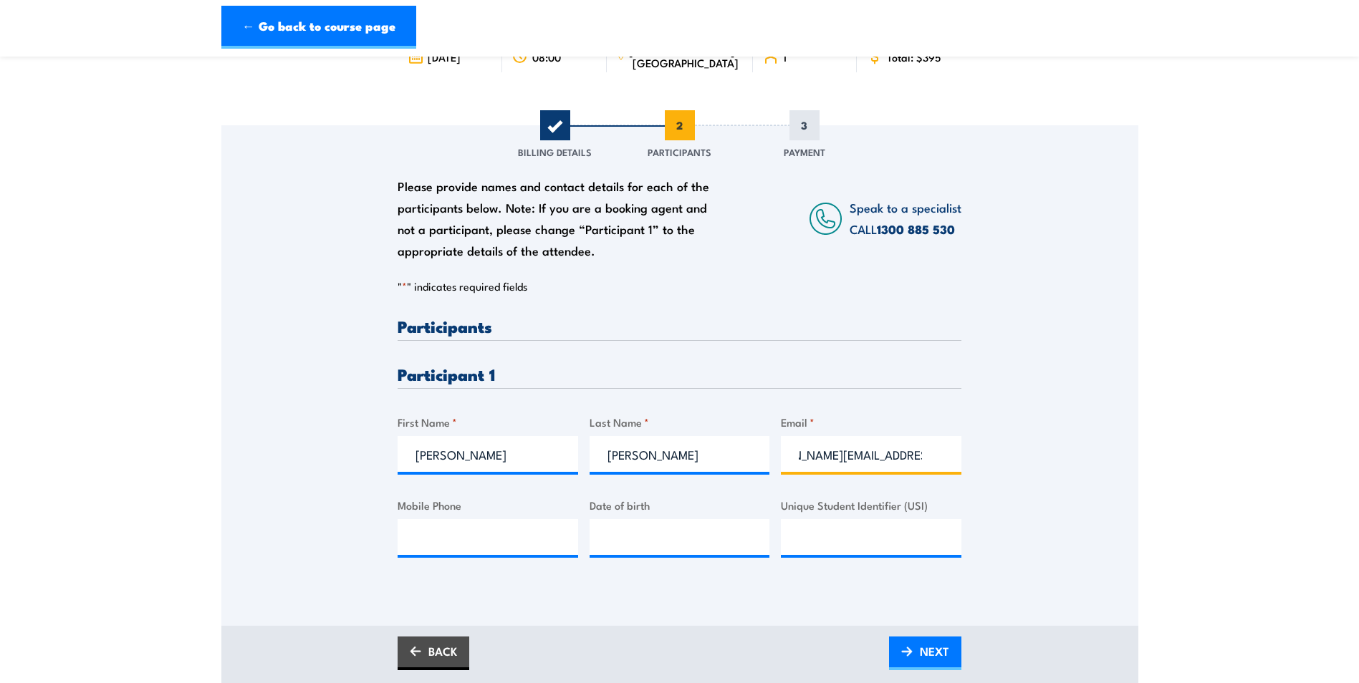
scroll to position [0, 53]
type input "brandon.hinton@nqpetro.com.au"
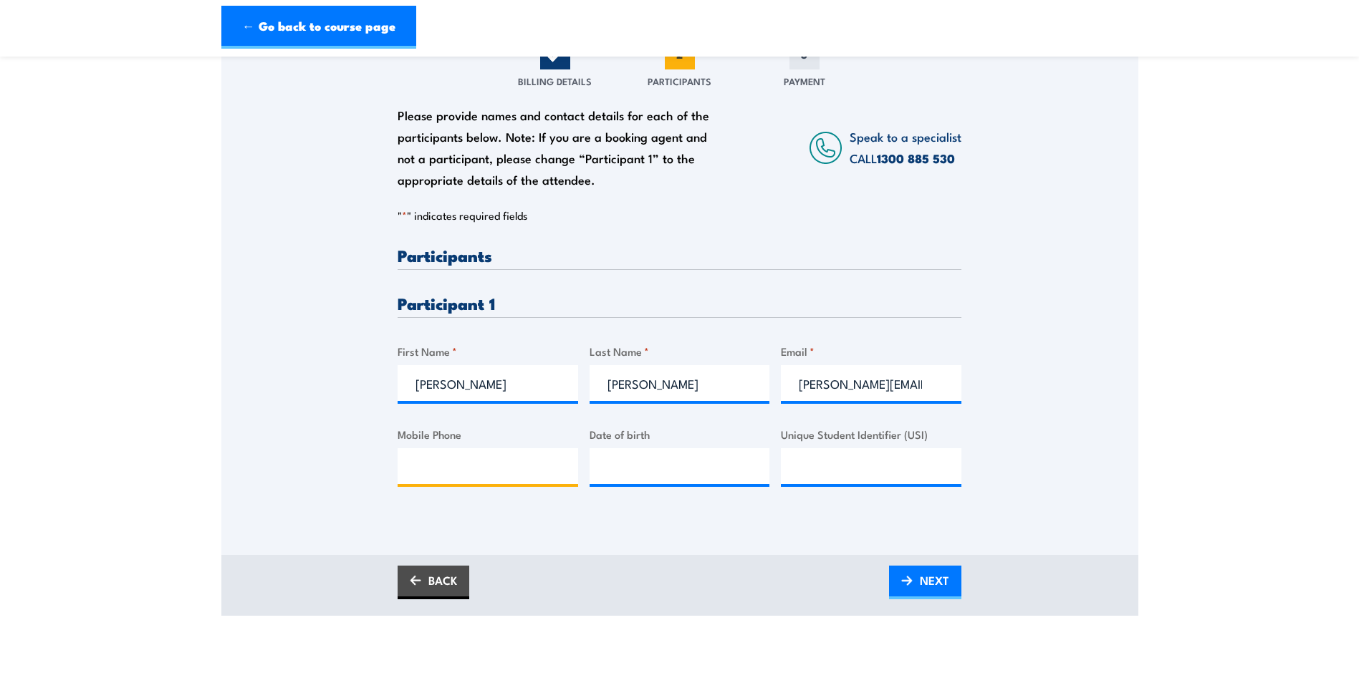
scroll to position [215, 0]
click at [885, 473] on input "Unique Student Identifier (USI)" at bounding box center [871, 466] width 180 height 36
drag, startPoint x: 472, startPoint y: 466, endPoint x: 329, endPoint y: 479, distance: 143.1
click at [472, 466] on input "Mobile Phone" at bounding box center [488, 466] width 180 height 36
type input "0429907862"
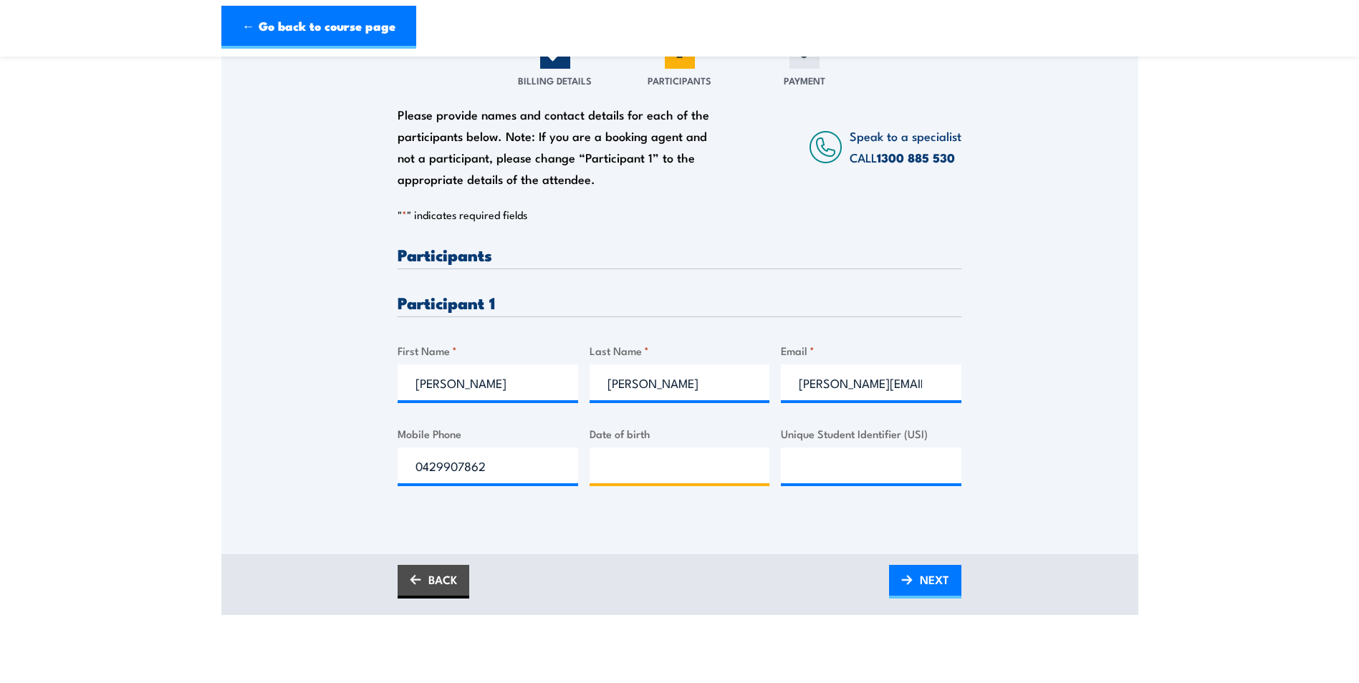
type input "__/__/____"
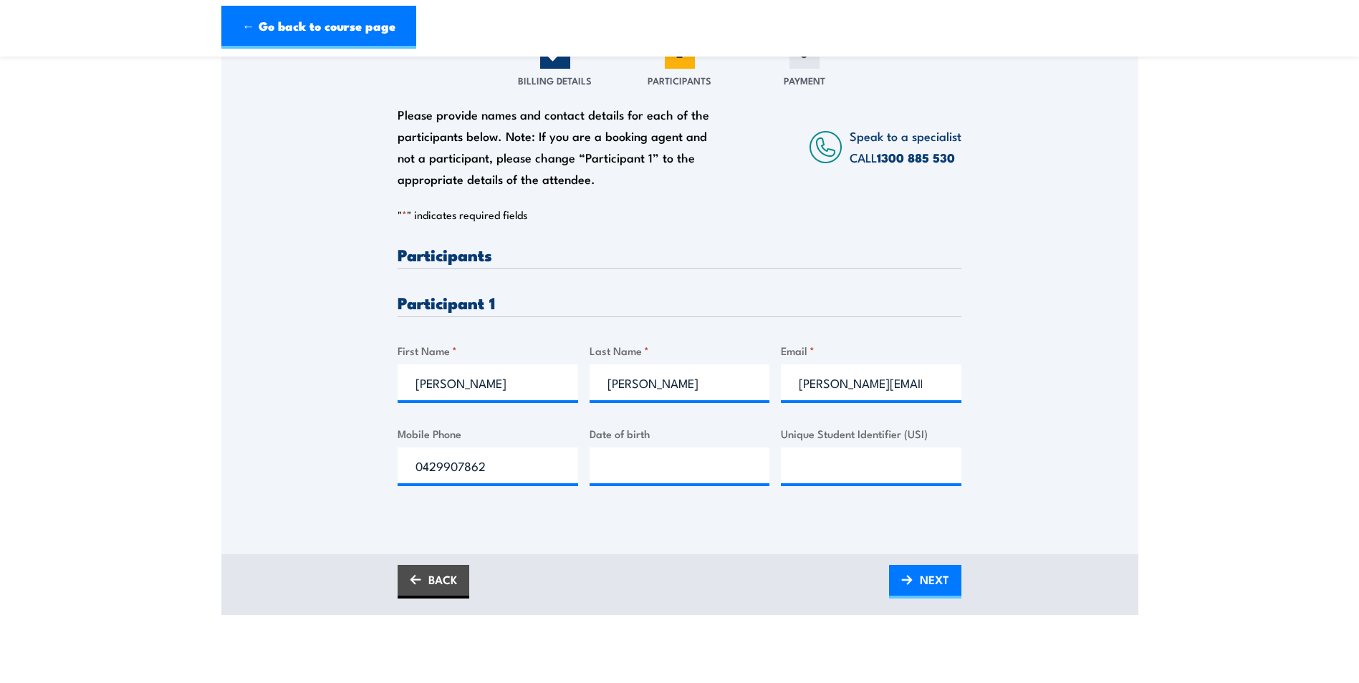
click at [819, 483] on div at bounding box center [871, 466] width 180 height 36
click at [819, 471] on input "Unique Student Identifier (USI)" at bounding box center [871, 466] width 180 height 36
click at [852, 468] on input "Unique Student Identifier (USI)" at bounding box center [871, 466] width 180 height 36
type input "DJYSXJXLTU"
click at [945, 591] on span "NEXT" at bounding box center [934, 580] width 29 height 38
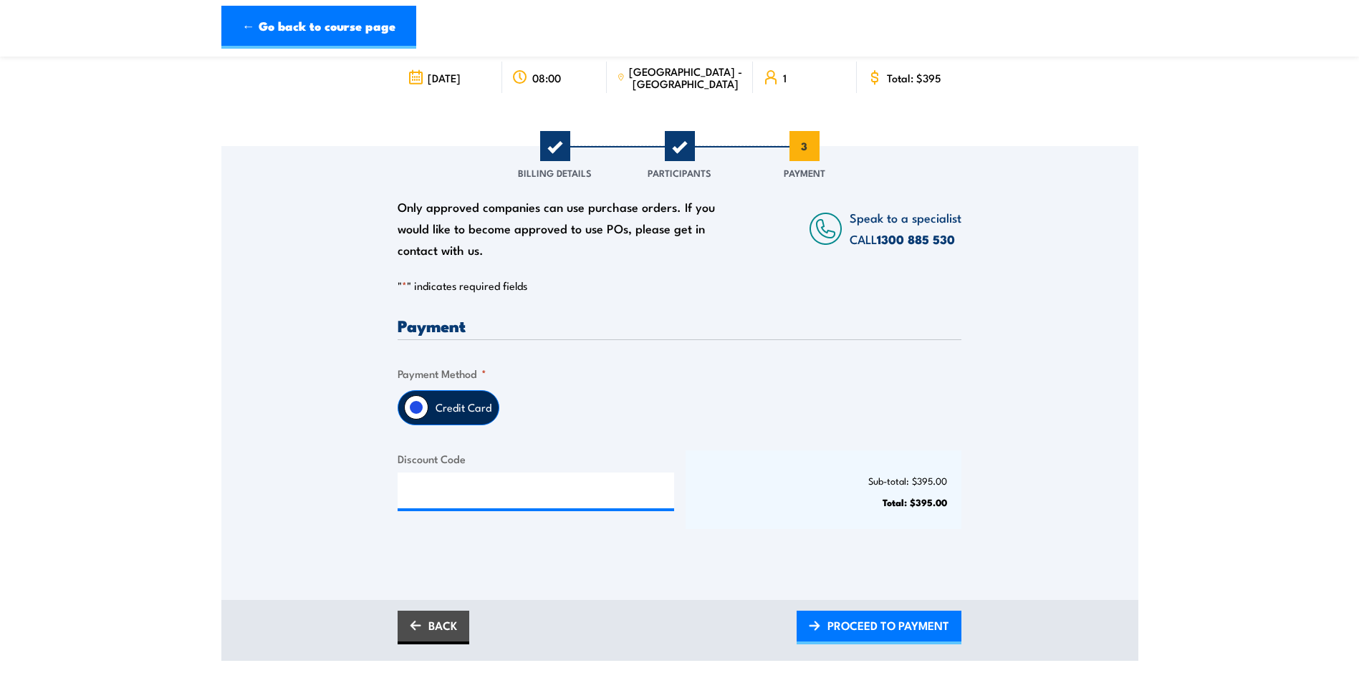
scroll to position [143, 0]
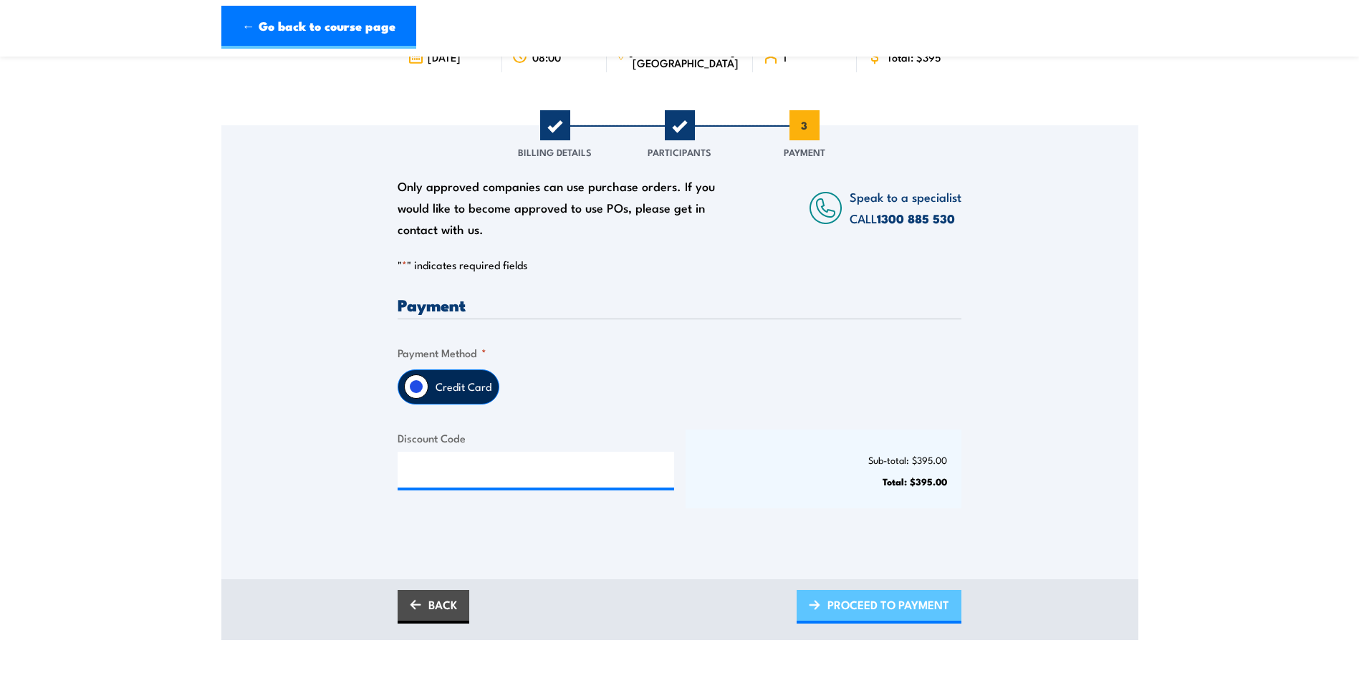
click at [869, 609] on span "PROCEED TO PAYMENT" at bounding box center [888, 605] width 122 height 38
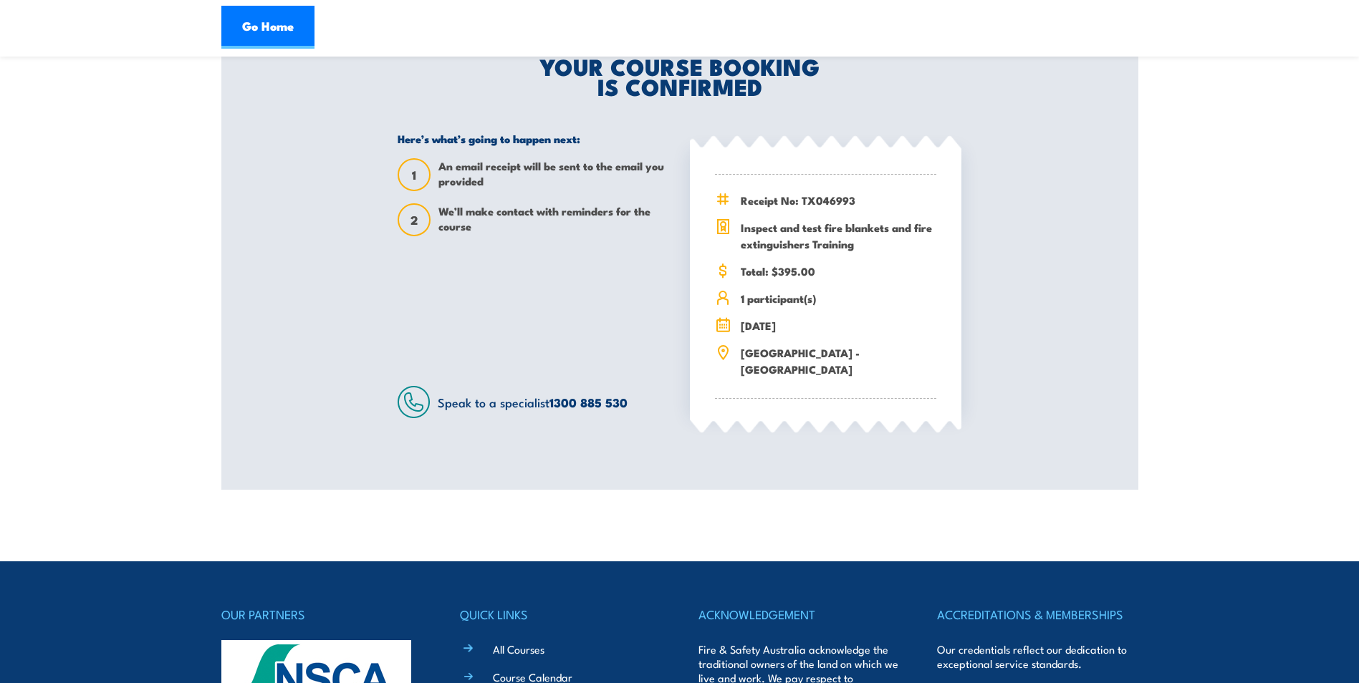
scroll to position [72, 0]
